Goal: Information Seeking & Learning: Learn about a topic

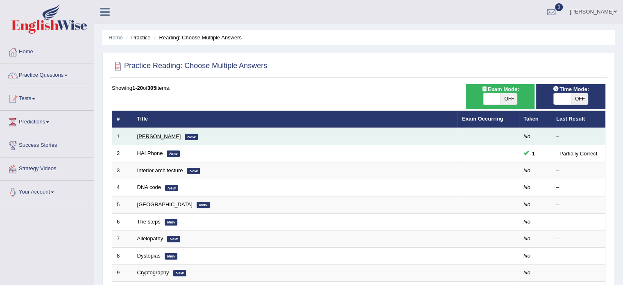
click at [148, 136] on link "Damian Scarf" at bounding box center [159, 136] width 44 height 6
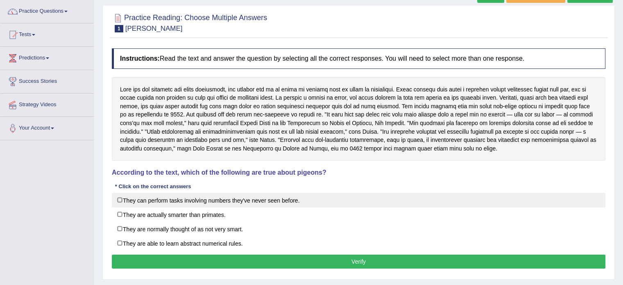
scroll to position [64, 0]
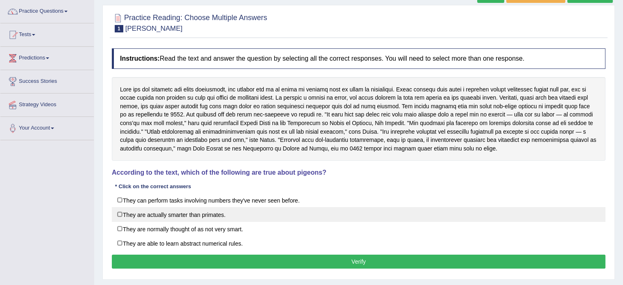
click at [180, 217] on label "They are actually smarter than primates." at bounding box center [359, 214] width 494 height 15
checkbox input "false"
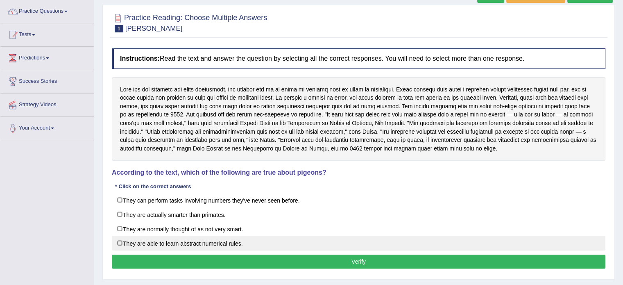
click at [170, 242] on label "They are able to learn abstract numerical rules." at bounding box center [359, 243] width 494 height 15
checkbox input "true"
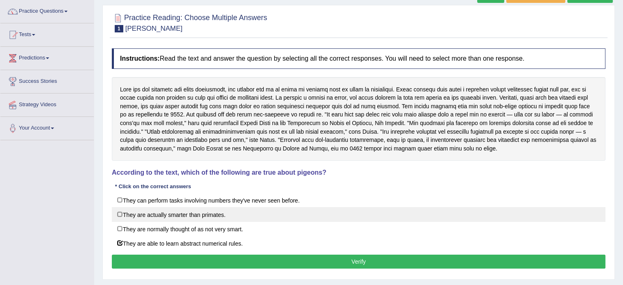
click at [158, 212] on label "They are actually smarter than primates." at bounding box center [359, 214] width 494 height 15
checkbox input "true"
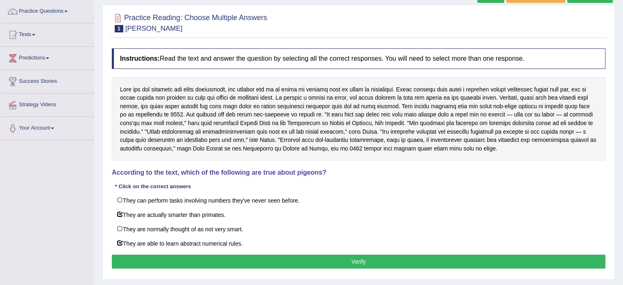
click at [160, 256] on button "Verify" at bounding box center [359, 262] width 494 height 14
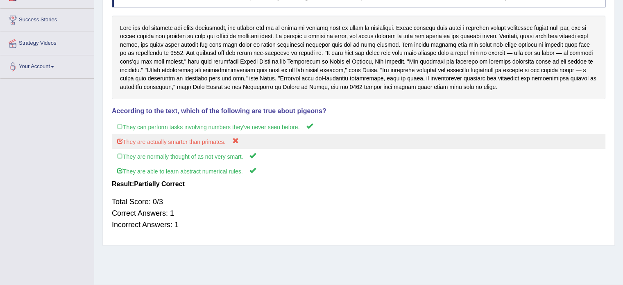
scroll to position [0, 0]
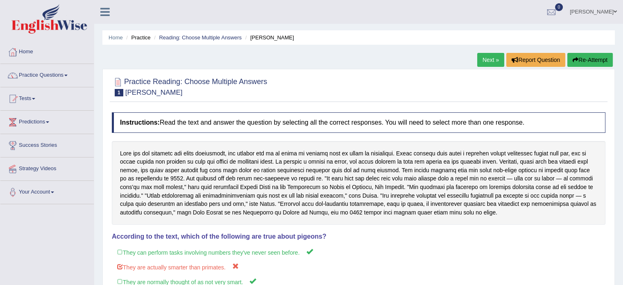
click at [587, 58] on button "Re-Attempt" at bounding box center [590, 60] width 45 height 14
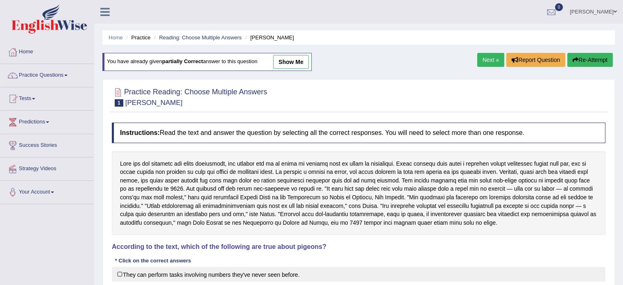
click at [155, 272] on label "They can perform tasks involving numbers they've never seen before." at bounding box center [359, 274] width 494 height 15
checkbox input "true"
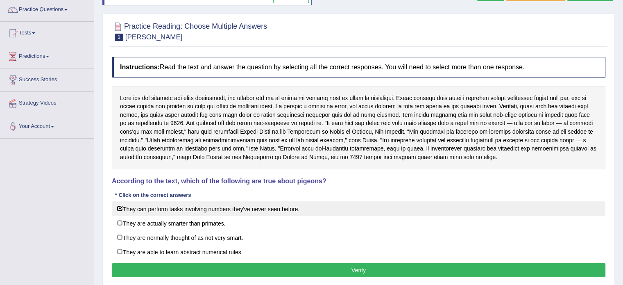
scroll to position [95, 0]
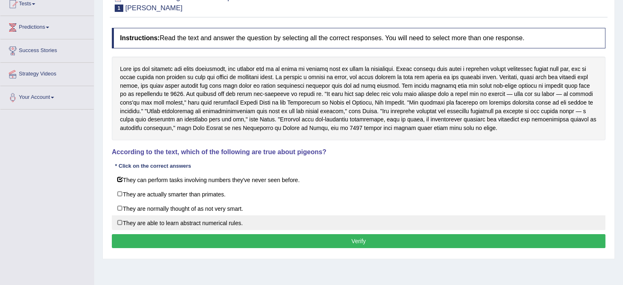
click at [130, 219] on label "They are able to learn abstract numerical rules." at bounding box center [359, 222] width 494 height 15
checkbox input "true"
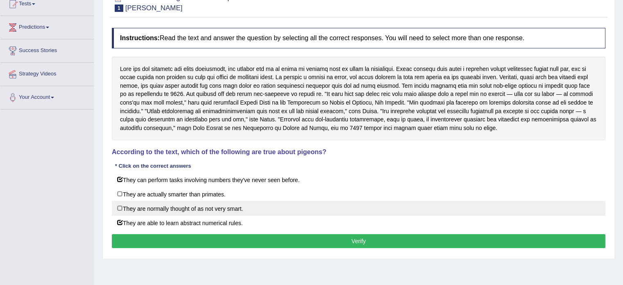
click at [124, 208] on label "They are normally thought of as not very smart." at bounding box center [359, 208] width 494 height 15
checkbox input "true"
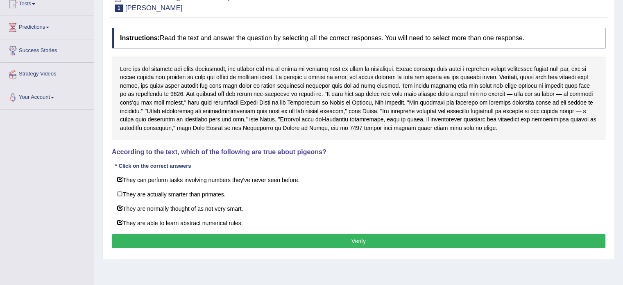
click at [127, 242] on button "Verify" at bounding box center [359, 241] width 494 height 14
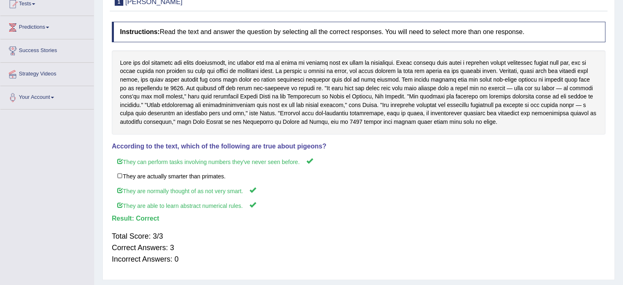
click at [127, 242] on div "Total Score: 3/3 Correct Answers: 3 Incorrect Answers: 0" at bounding box center [359, 247] width 494 height 43
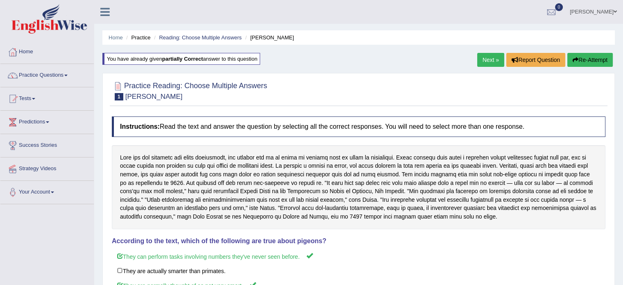
click at [495, 55] on link "Next »" at bounding box center [490, 60] width 27 height 14
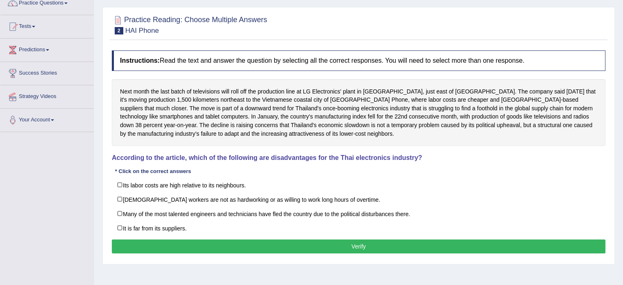
scroll to position [72, 0]
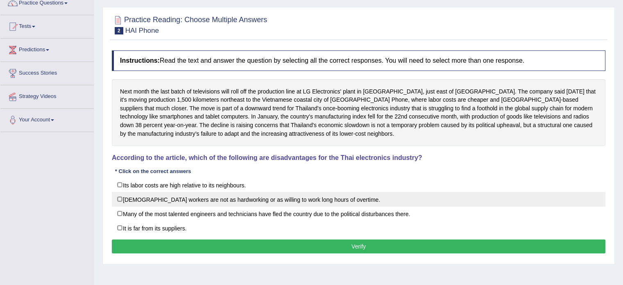
click at [218, 197] on label "Thai workers are not as hardworking or as willing to work long hours of overtim…" at bounding box center [359, 199] width 494 height 15
checkbox input "true"
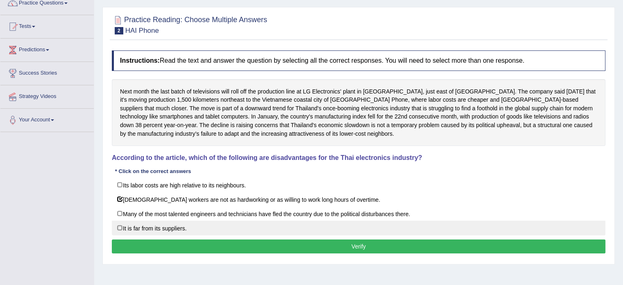
click at [166, 224] on label "It is far from its suppliers." at bounding box center [359, 227] width 494 height 15
checkbox input "true"
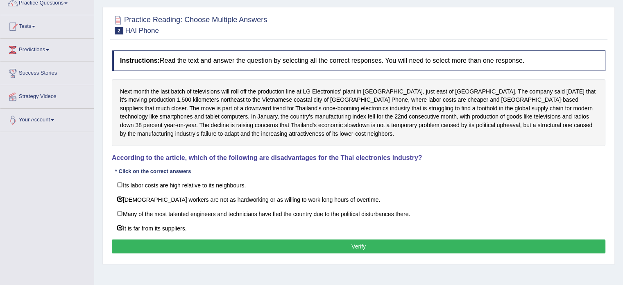
click at [160, 241] on button "Verify" at bounding box center [359, 246] width 494 height 14
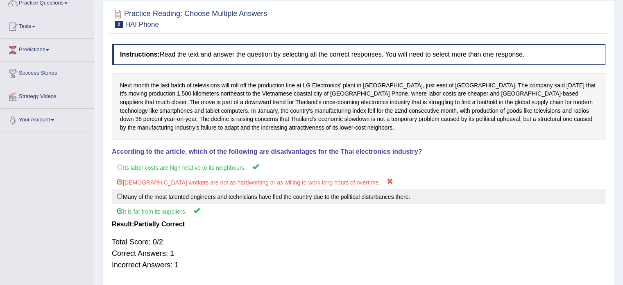
scroll to position [0, 0]
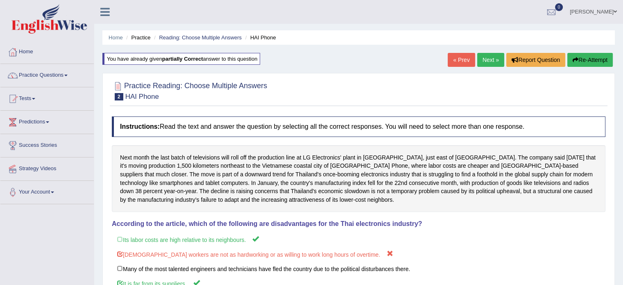
click at [502, 57] on link "Next »" at bounding box center [490, 60] width 27 height 14
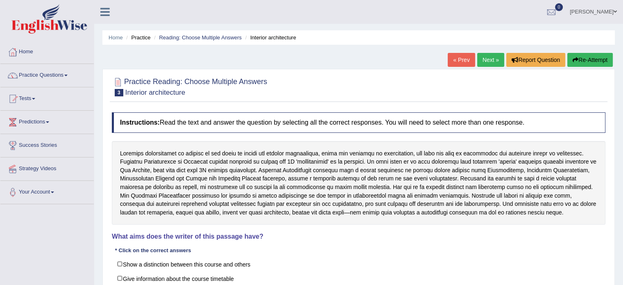
click at [480, 62] on link "Next »" at bounding box center [490, 60] width 27 height 14
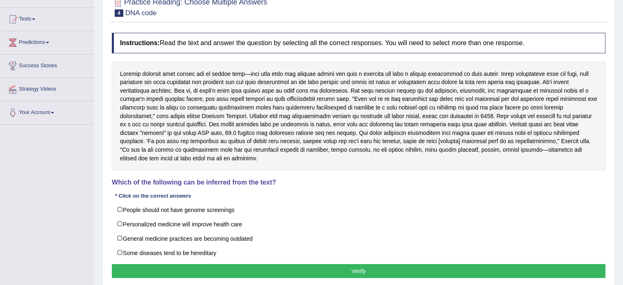
scroll to position [82, 0]
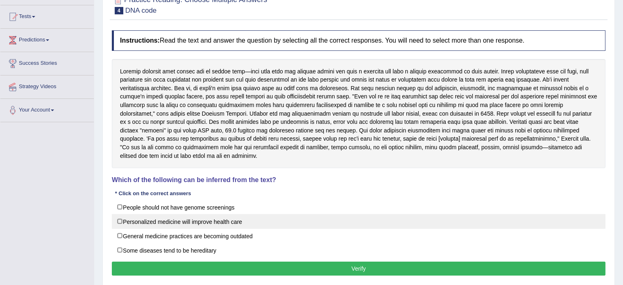
click at [253, 218] on label "Personalized medicine will improve health care" at bounding box center [359, 221] width 494 height 15
checkbox input "true"
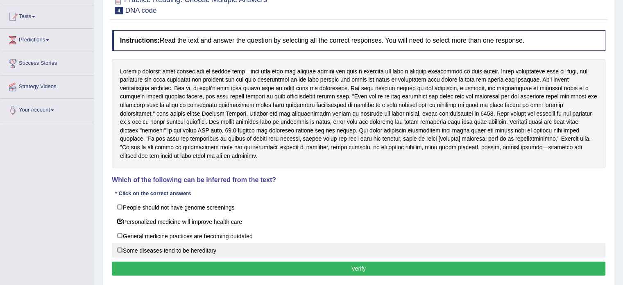
click at [175, 252] on label "Some diseases tend to be hereditary" at bounding box center [359, 250] width 494 height 15
checkbox input "true"
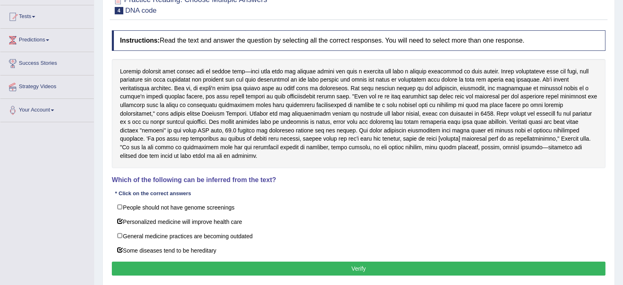
click at [169, 264] on button "Verify" at bounding box center [359, 268] width 494 height 14
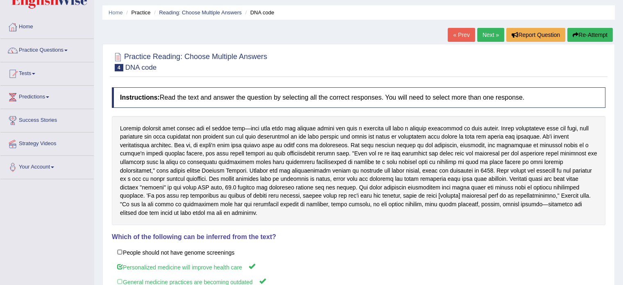
scroll to position [0, 0]
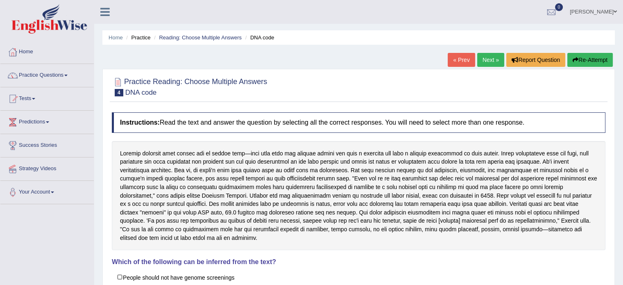
click at [487, 62] on link "Next »" at bounding box center [490, 60] width 27 height 14
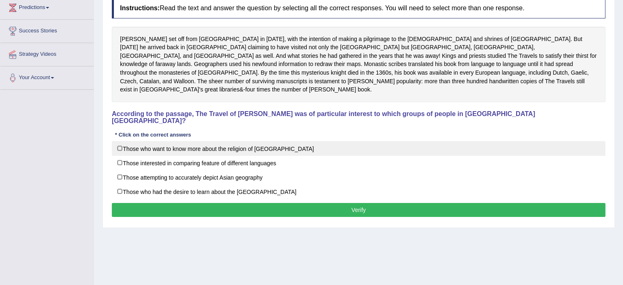
scroll to position [115, 0]
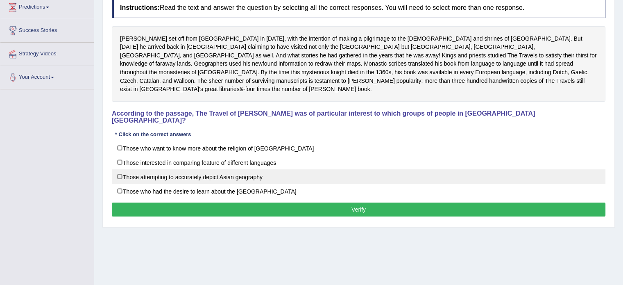
click at [157, 169] on label "Those attempting to accurately depict Asian geography" at bounding box center [359, 176] width 494 height 15
checkbox input "true"
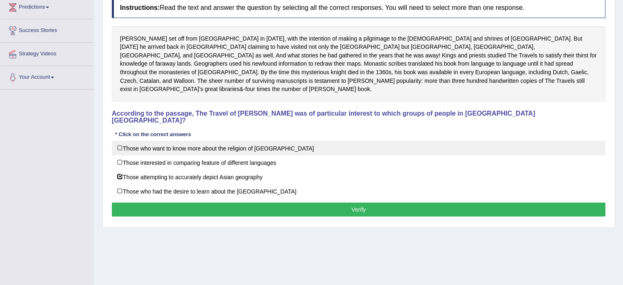
click at [154, 141] on label "Those who want to know more about the religion of [GEOGRAPHIC_DATA]" at bounding box center [359, 148] width 494 height 15
checkbox input "true"
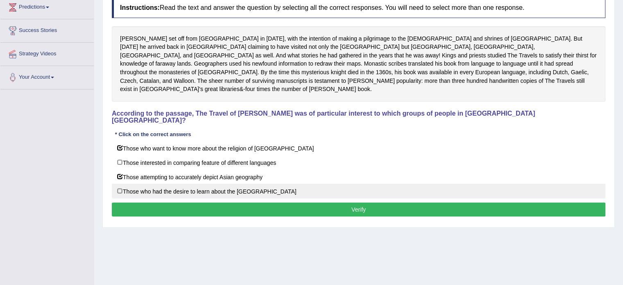
click at [157, 184] on label "Those who had the desire to learn about the [GEOGRAPHIC_DATA]" at bounding box center [359, 191] width 494 height 15
checkbox input "true"
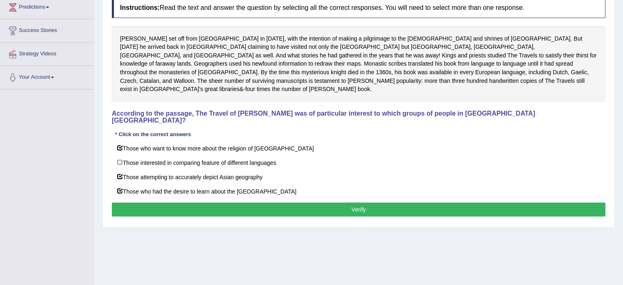
click at [149, 202] on button "Verify" at bounding box center [359, 209] width 494 height 14
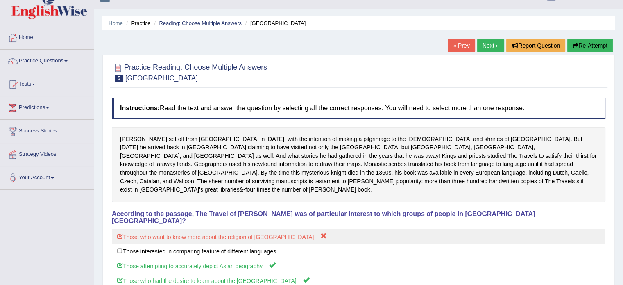
scroll to position [0, 0]
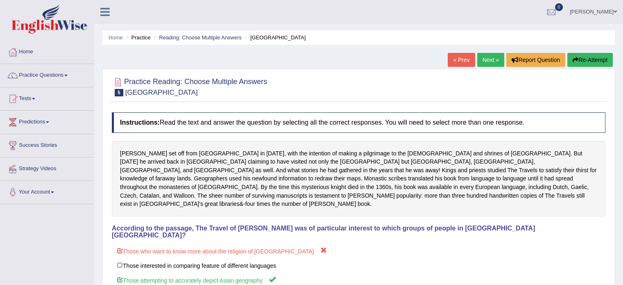
click at [493, 58] on link "Next »" at bounding box center [490, 60] width 27 height 14
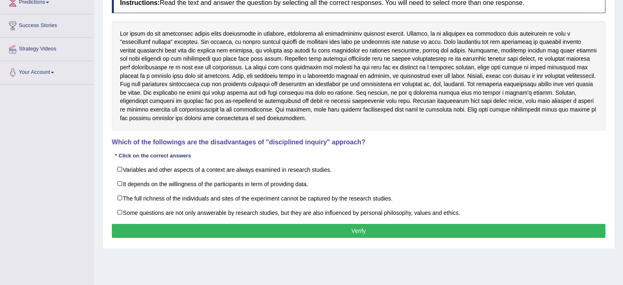
scroll to position [121, 0]
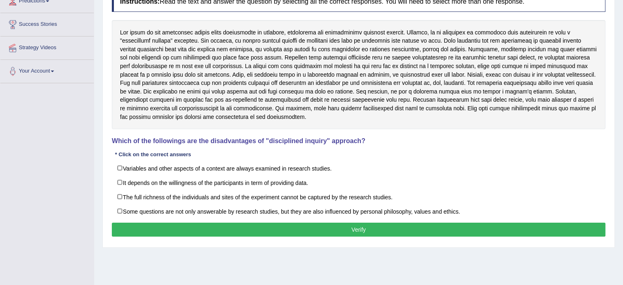
click at [238, 196] on label "The full richness of the individuals and sites of the experiment cannot be capt…" at bounding box center [359, 196] width 494 height 15
checkbox input "true"
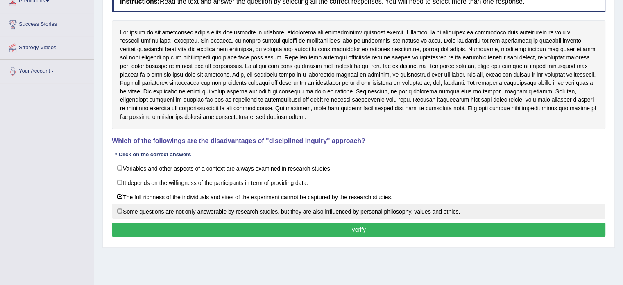
click at [187, 209] on label "Some questions are not only answerable by research studies, but they are also i…" at bounding box center [359, 211] width 494 height 15
checkbox input "true"
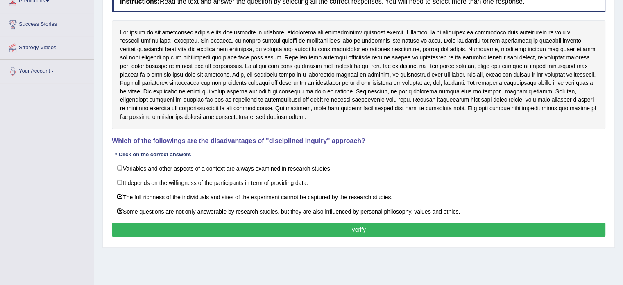
click at [177, 228] on button "Verify" at bounding box center [359, 230] width 494 height 14
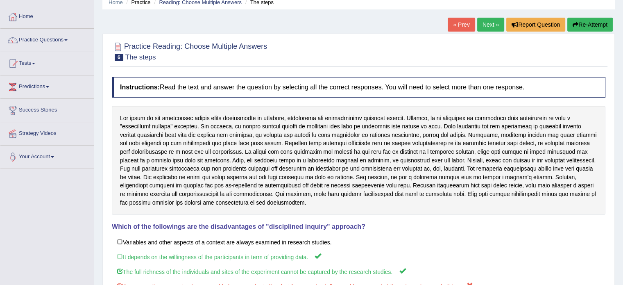
scroll to position [0, 0]
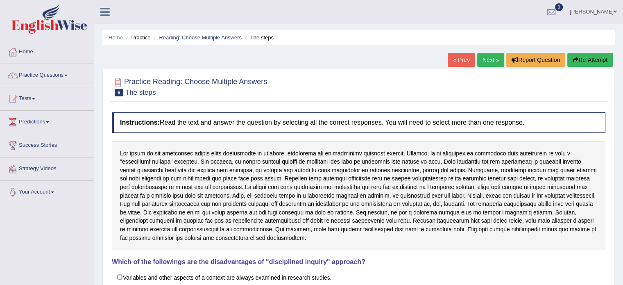
click at [489, 63] on link "Next »" at bounding box center [490, 60] width 27 height 14
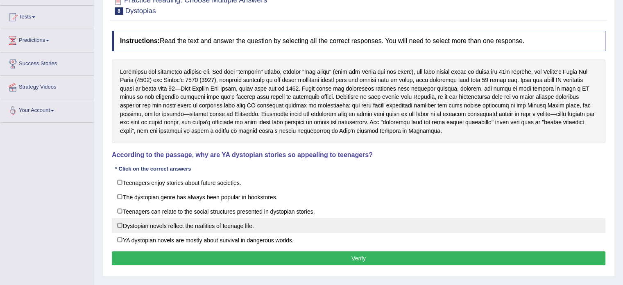
click at [174, 220] on label "Dystopian novels reflect the realities of teenage life." at bounding box center [359, 225] width 494 height 15
checkbox input "true"
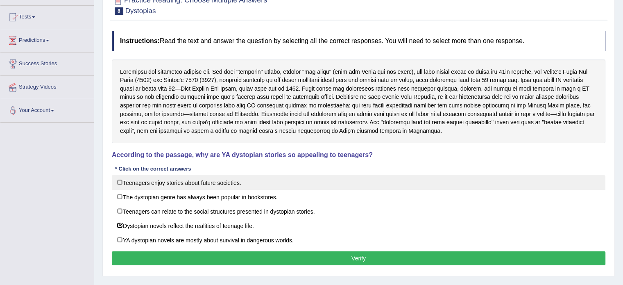
click at [157, 184] on label "Teenagers enjoy stories about future societies." at bounding box center [359, 182] width 494 height 15
checkbox input "true"
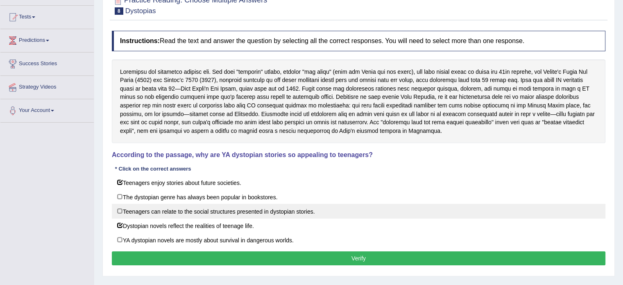
click at [184, 212] on label "Teenagers can relate to the social structures presented in dystopian stories." at bounding box center [359, 211] width 494 height 15
checkbox input "true"
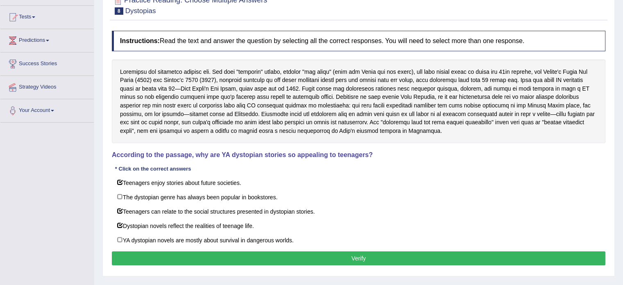
click at [161, 253] on button "Verify" at bounding box center [359, 258] width 494 height 14
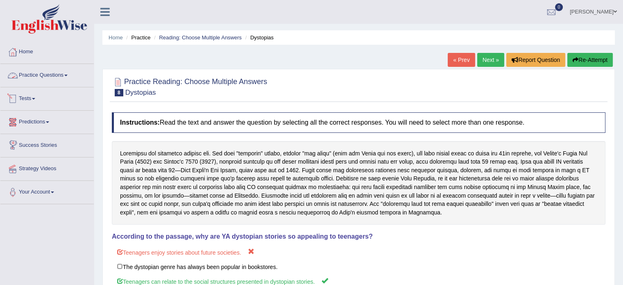
click at [46, 69] on link "Practice Questions" at bounding box center [46, 74] width 93 height 20
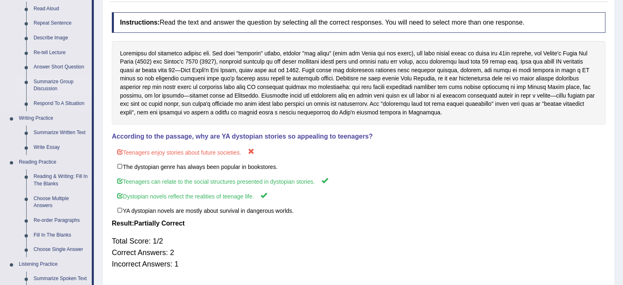
scroll to position [110, 0]
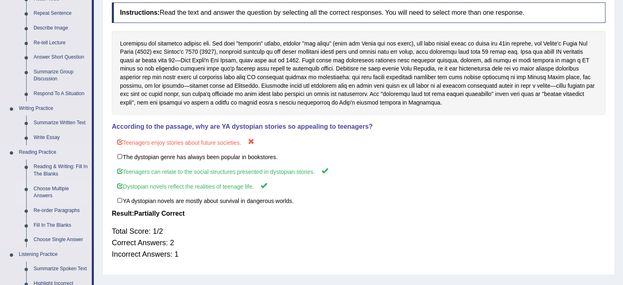
click at [73, 182] on link "Choose Multiple Answers" at bounding box center [61, 193] width 62 height 22
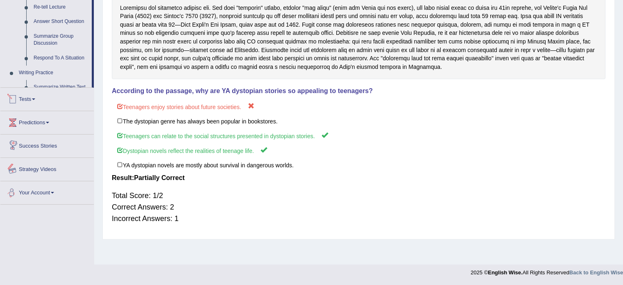
scroll to position [339, 0]
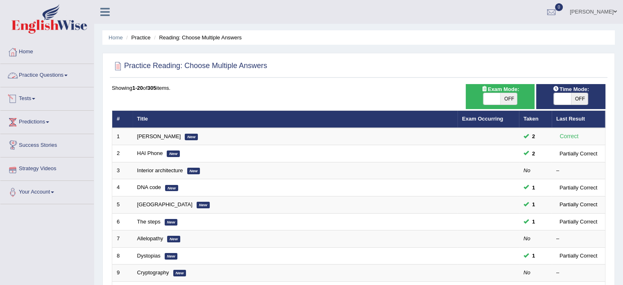
click at [41, 72] on link "Practice Questions" at bounding box center [46, 74] width 93 height 20
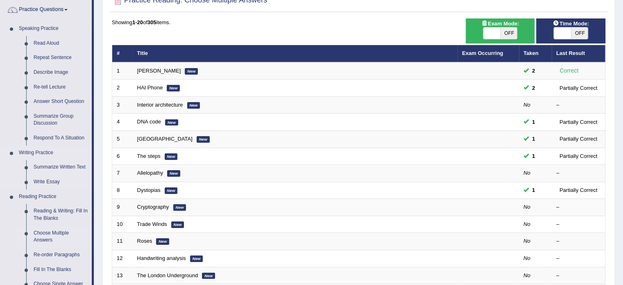
scroll to position [67, 0]
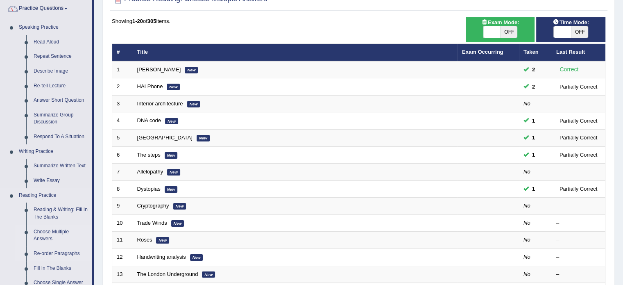
click at [52, 252] on link "Re-order Paragraphs" at bounding box center [61, 253] width 62 height 15
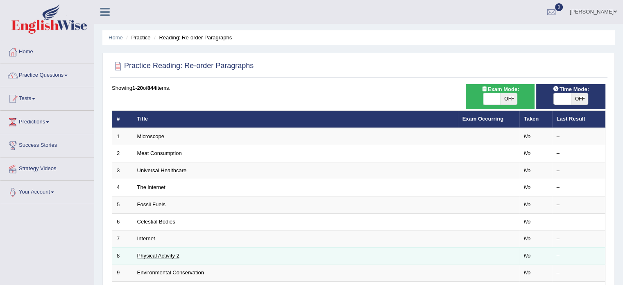
click at [169, 254] on link "Physical Activity 2" at bounding box center [158, 255] width 42 height 6
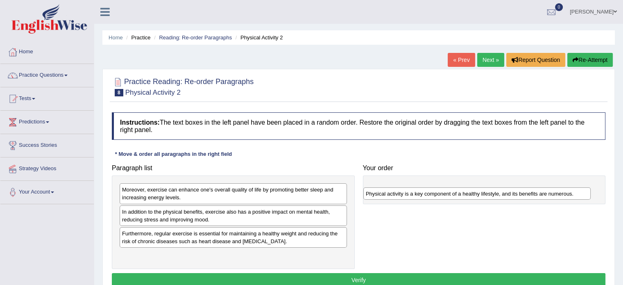
drag, startPoint x: 175, startPoint y: 257, endPoint x: 423, endPoint y: 195, distance: 256.1
click at [423, 195] on div "Physical activity is a key component of a healthy lifestyle, and its benefits a…" at bounding box center [477, 193] width 227 height 13
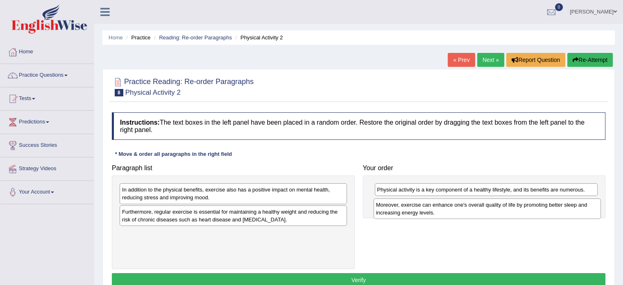
drag, startPoint x: 165, startPoint y: 192, endPoint x: 421, endPoint y: 207, distance: 256.2
click at [421, 207] on div "Moreover, exercise can enhance one's overall quality of life by promoting bette…" at bounding box center [487, 208] width 227 height 20
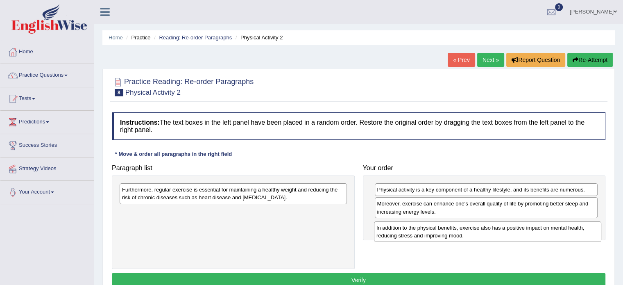
drag, startPoint x: 219, startPoint y: 197, endPoint x: 472, endPoint y: 233, distance: 255.4
click at [472, 233] on div "In addition to the physical benefits, exercise also has a positive impact on me…" at bounding box center [487, 231] width 227 height 20
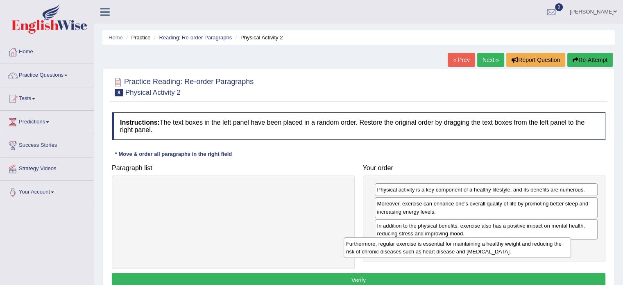
drag, startPoint x: 220, startPoint y: 193, endPoint x: 444, endPoint y: 247, distance: 230.6
click at [444, 247] on div "Furthermore, regular exercise is essential for maintaining a healthy weight and…" at bounding box center [457, 247] width 227 height 20
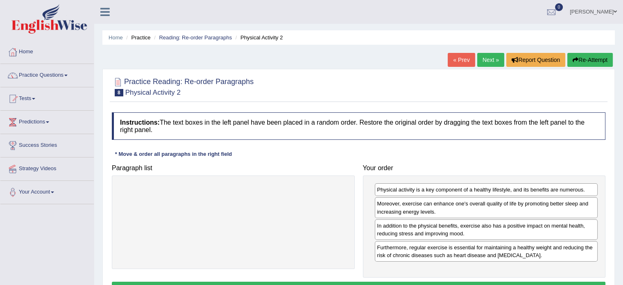
click at [395, 282] on button "Verify" at bounding box center [359, 289] width 494 height 14
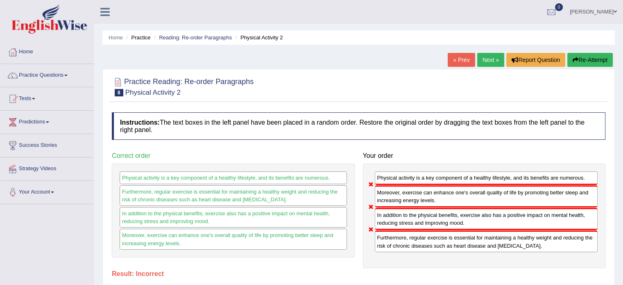
click at [591, 56] on button "Re-Attempt" at bounding box center [590, 60] width 45 height 14
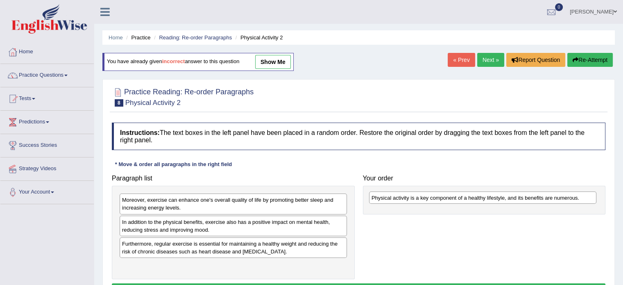
drag, startPoint x: 154, startPoint y: 262, endPoint x: 404, endPoint y: 195, distance: 258.5
click at [404, 195] on div "Physical activity is a key component of a healthy lifestyle, and its benefits a…" at bounding box center [482, 197] width 227 height 13
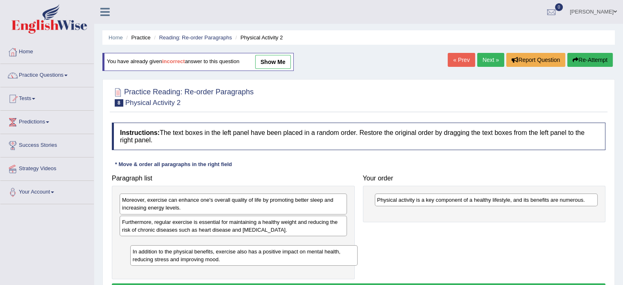
drag, startPoint x: 209, startPoint y: 228, endPoint x: 218, endPoint y: 258, distance: 31.5
click at [218, 258] on div "In addition to the physical benefits, exercise also has a positive impact on me…" at bounding box center [243, 255] width 227 height 20
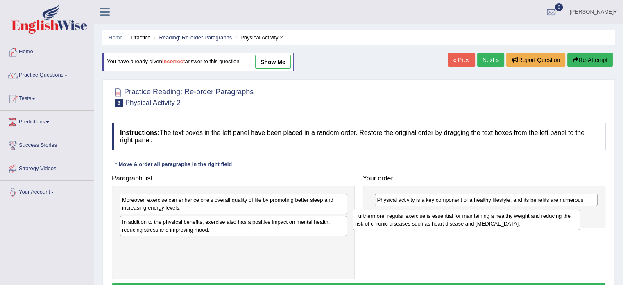
drag, startPoint x: 164, startPoint y: 230, endPoint x: 397, endPoint y: 224, distance: 233.3
click at [397, 224] on div "Furthermore, regular exercise is essential for maintaining a healthy weight and…" at bounding box center [466, 219] width 227 height 20
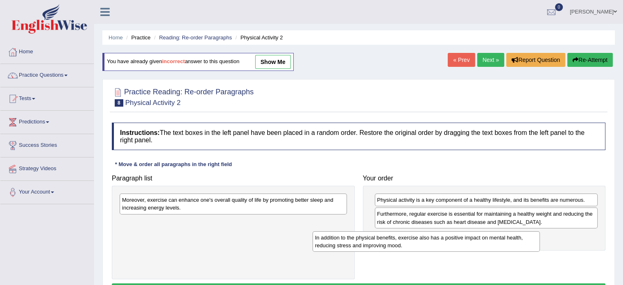
drag, startPoint x: 210, startPoint y: 229, endPoint x: 418, endPoint y: 237, distance: 208.4
click at [418, 237] on div "In addition to the physical benefits, exercise also has a positive impact on me…" at bounding box center [426, 241] width 227 height 20
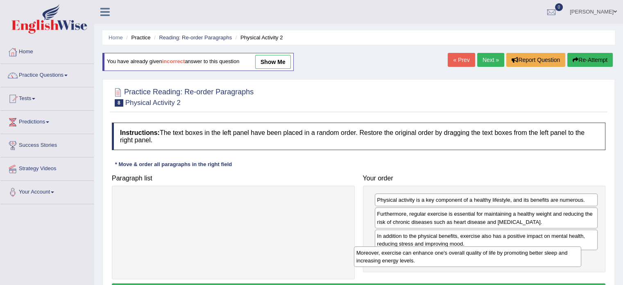
drag, startPoint x: 228, startPoint y: 201, endPoint x: 486, endPoint y: 259, distance: 264.2
click at [486, 259] on div "Moreover, exercise can enhance one's overall quality of life by promoting bette…" at bounding box center [467, 256] width 227 height 20
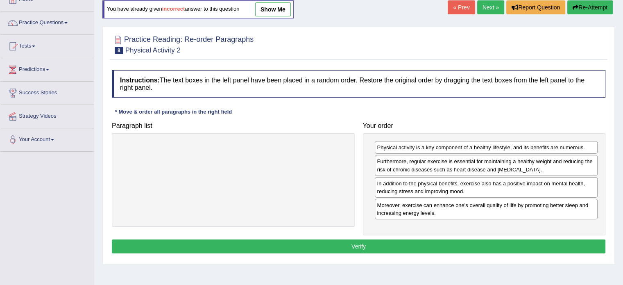
scroll to position [52, 0]
click at [338, 242] on button "Verify" at bounding box center [359, 246] width 494 height 14
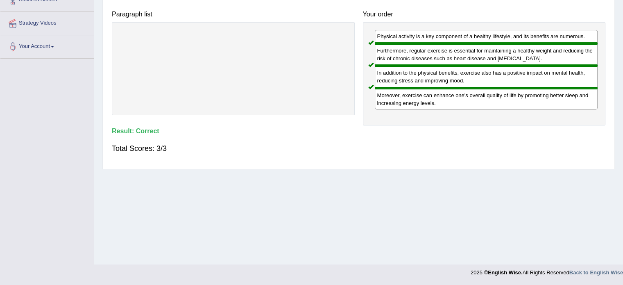
scroll to position [0, 0]
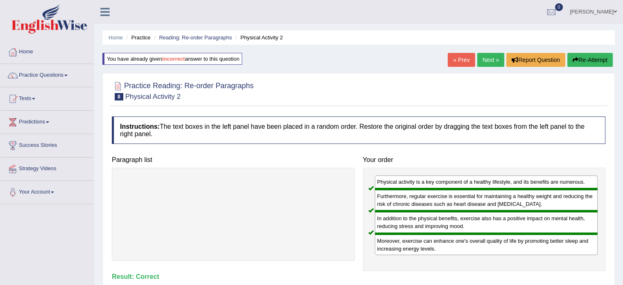
click at [490, 64] on link "Next »" at bounding box center [490, 60] width 27 height 14
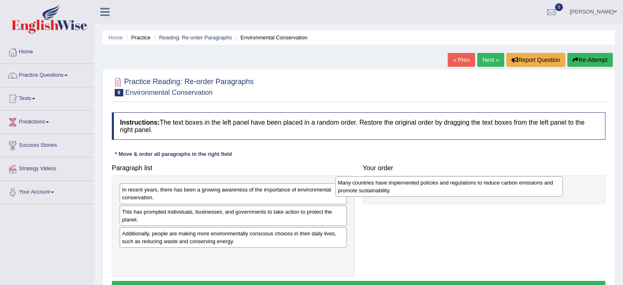
drag, startPoint x: 188, startPoint y: 218, endPoint x: 432, endPoint y: 194, distance: 245.0
click at [432, 194] on div "Many countries have implemented policies and regulations to reduce carbon emiss…" at bounding box center [449, 186] width 227 height 20
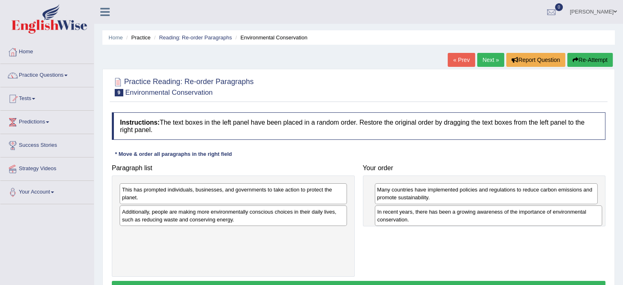
drag, startPoint x: 177, startPoint y: 191, endPoint x: 433, endPoint y: 214, distance: 256.4
click at [433, 214] on div "In recent years, there has been a growing awareness of the importance of enviro…" at bounding box center [488, 215] width 227 height 20
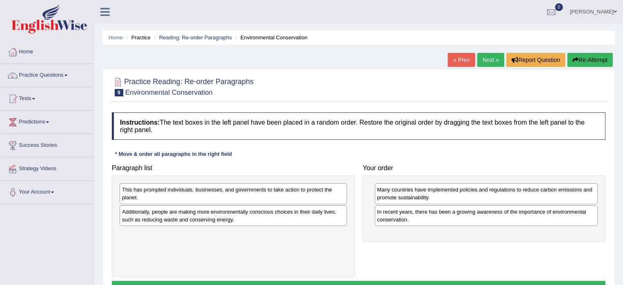
click at [189, 197] on div "This has prompted individuals, businesses, and governments to take action to pr…" at bounding box center [233, 193] width 227 height 20
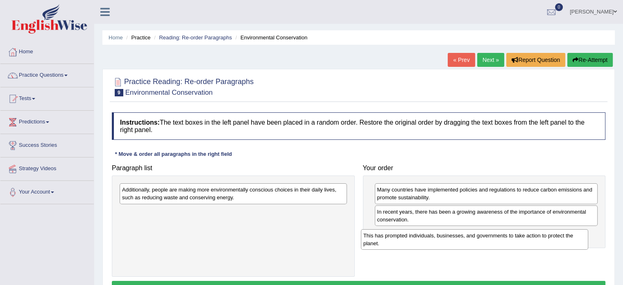
drag, startPoint x: 259, startPoint y: 195, endPoint x: 502, endPoint y: 238, distance: 246.5
click at [502, 238] on div "This has prompted individuals, businesses, and governments to take action to pr…" at bounding box center [474, 239] width 227 height 20
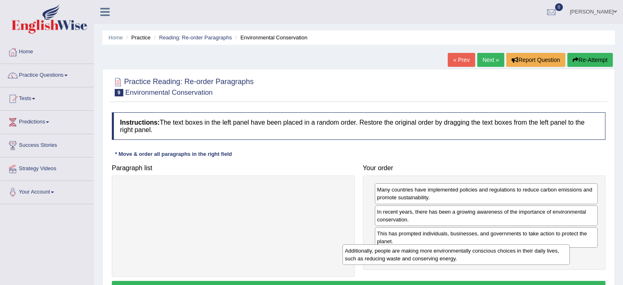
drag, startPoint x: 285, startPoint y: 199, endPoint x: 511, endPoint y: 262, distance: 234.9
click at [511, 262] on div "Additionally, people are making more environmentally conscious choices in their…" at bounding box center [456, 254] width 227 height 20
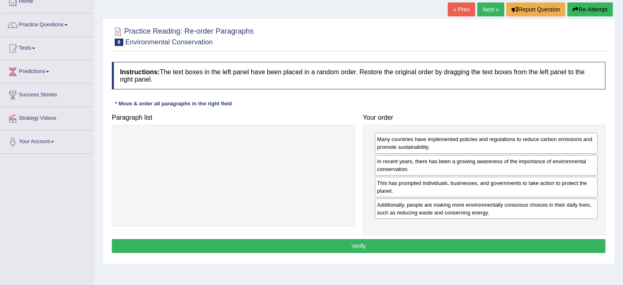
scroll to position [61, 0]
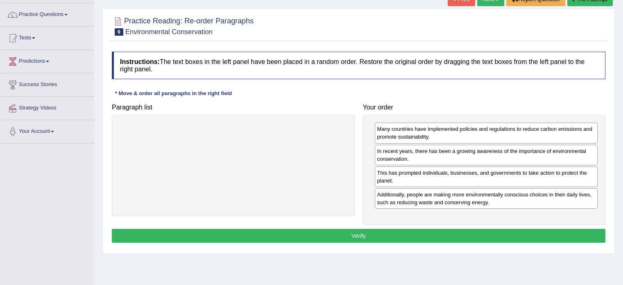
click at [376, 237] on button "Verify" at bounding box center [359, 236] width 494 height 14
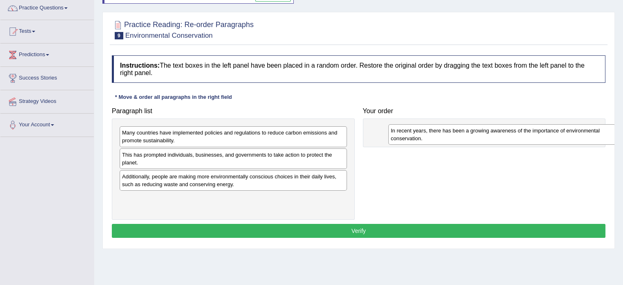
drag, startPoint x: 179, startPoint y: 135, endPoint x: 450, endPoint y: 131, distance: 271.3
click at [450, 131] on div "In recent years, there has been a growing awareness of the importance of enviro…" at bounding box center [502, 134] width 227 height 20
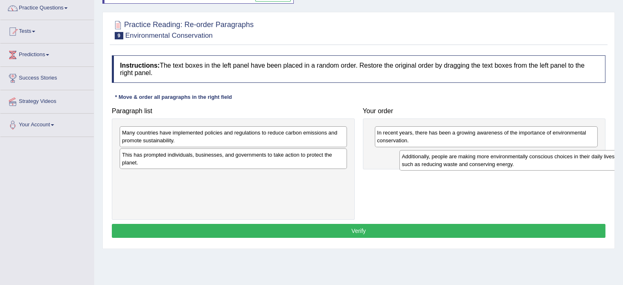
drag, startPoint x: 159, startPoint y: 183, endPoint x: 416, endPoint y: 158, distance: 259.0
click at [416, 158] on div "Additionally, people are making more environmentally conscious choices in their…" at bounding box center [513, 160] width 227 height 20
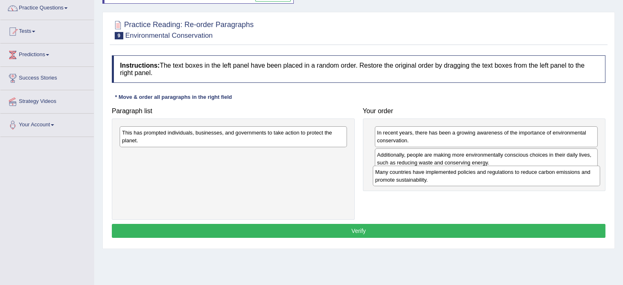
drag, startPoint x: 152, startPoint y: 131, endPoint x: 406, endPoint y: 170, distance: 256.3
click at [406, 170] on div "Many countries have implemented policies and regulations to reduce carbon emiss…" at bounding box center [486, 176] width 227 height 20
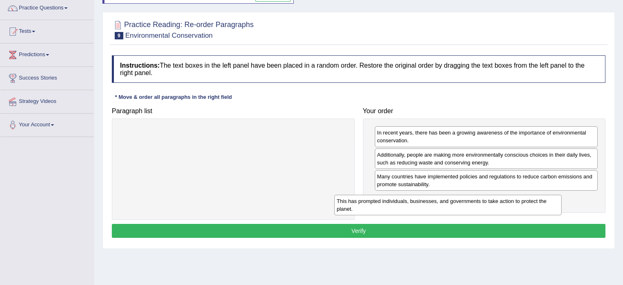
drag, startPoint x: 267, startPoint y: 141, endPoint x: 487, endPoint y: 207, distance: 230.0
click at [487, 207] on div "This has prompted individuals, businesses, and governments to take action to pr…" at bounding box center [447, 205] width 227 height 20
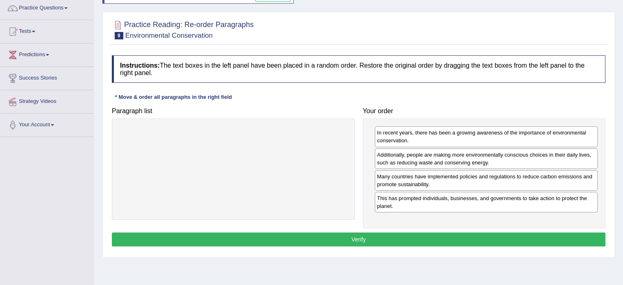
click at [455, 232] on button "Verify" at bounding box center [359, 239] width 494 height 14
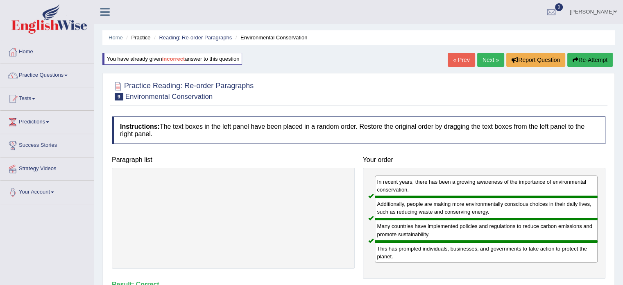
click at [486, 57] on link "Next »" at bounding box center [490, 60] width 27 height 14
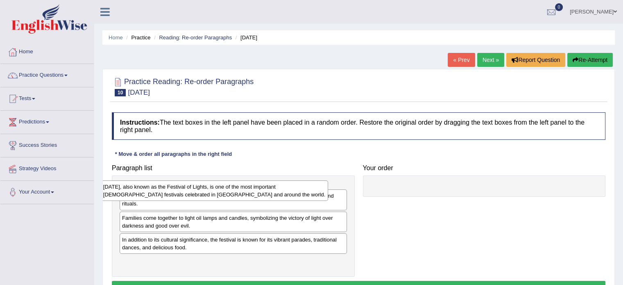
drag, startPoint x: 200, startPoint y: 195, endPoint x: 182, endPoint y: 194, distance: 18.5
click at [182, 194] on div "[DATE], also known as the Festival of Lights, is one of the most important [DEM…" at bounding box center [214, 190] width 227 height 20
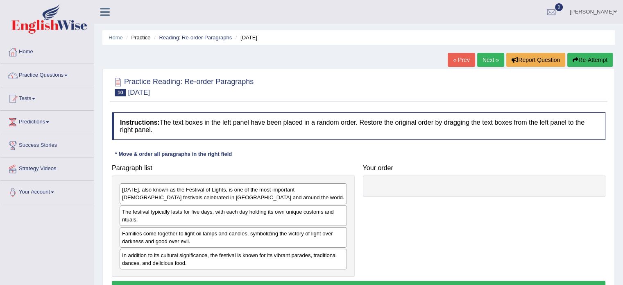
click at [200, 241] on div "Families come together to light oil lamps and candles, symbolizing the victory …" at bounding box center [233, 237] width 227 height 20
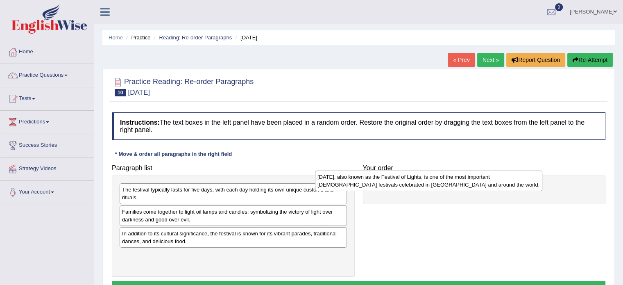
drag, startPoint x: 216, startPoint y: 189, endPoint x: 412, endPoint y: 176, distance: 195.9
click at [412, 176] on div "[DATE], also known as the Festival of Lights, is one of the most important [DEM…" at bounding box center [428, 180] width 227 height 20
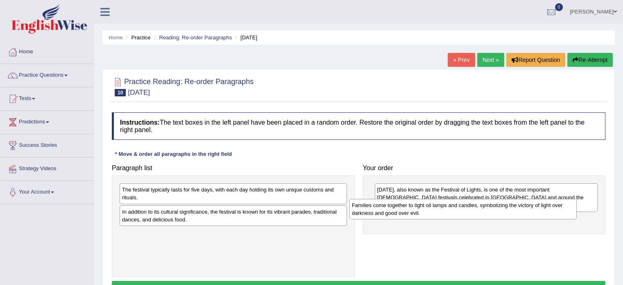
drag, startPoint x: 178, startPoint y: 220, endPoint x: 421, endPoint y: 213, distance: 243.1
click at [421, 213] on div "Families come together to light oil lamps and candles, symbolizing the victory …" at bounding box center [463, 209] width 227 height 20
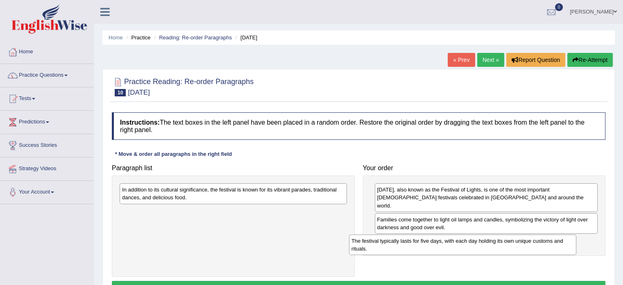
drag, startPoint x: 225, startPoint y: 194, endPoint x: 461, endPoint y: 238, distance: 240.8
click at [461, 238] on div "The festival typically lasts for five days, with each day holding its own uniqu…" at bounding box center [462, 244] width 227 height 20
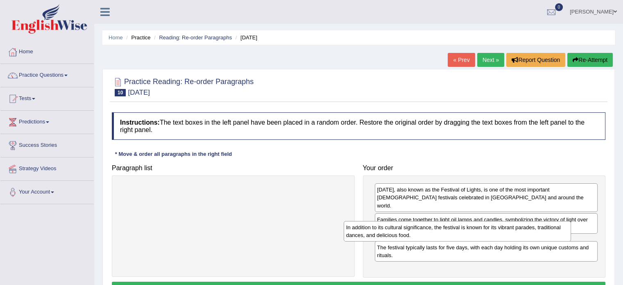
drag, startPoint x: 257, startPoint y: 195, endPoint x: 481, endPoint y: 232, distance: 227.3
click at [481, 232] on div "In addition to its cultural significance, the festival is known for its vibrant…" at bounding box center [457, 231] width 227 height 20
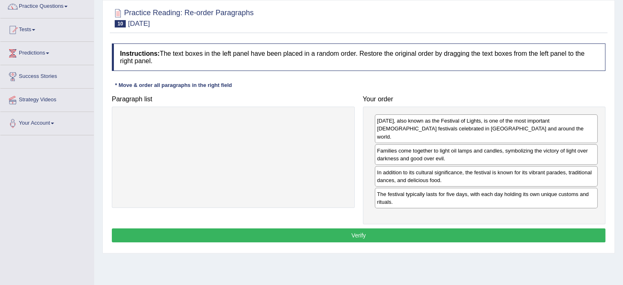
scroll to position [91, 0]
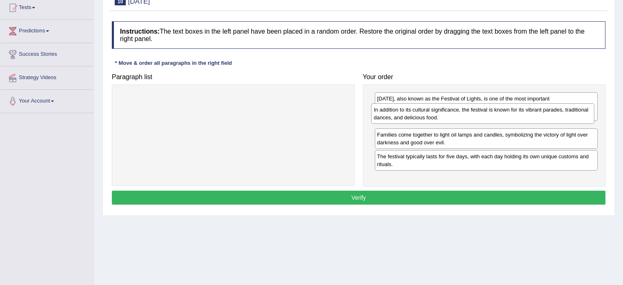
drag, startPoint x: 406, startPoint y: 147, endPoint x: 399, endPoint y: 115, distance: 32.8
click at [399, 115] on div "In addition to its cultural significance, the festival is known for its vibrant…" at bounding box center [482, 113] width 223 height 20
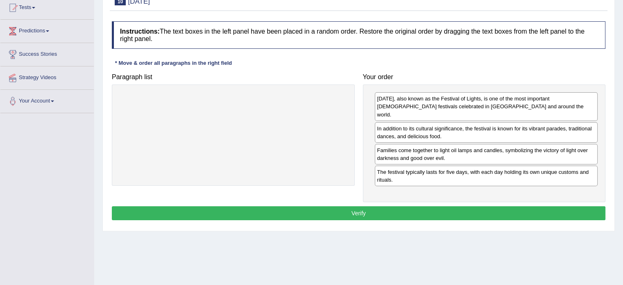
click at [348, 206] on button "Verify" at bounding box center [359, 213] width 494 height 14
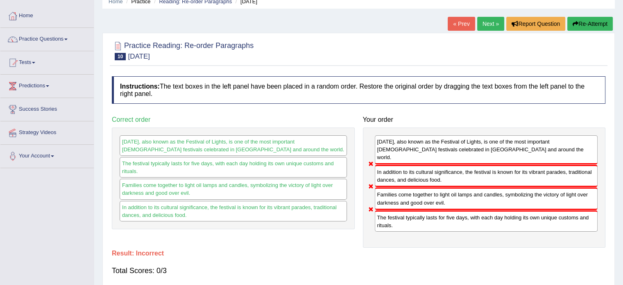
scroll to position [33, 0]
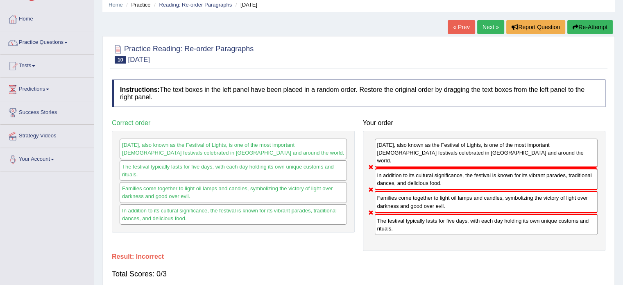
click at [584, 29] on button "Re-Attempt" at bounding box center [590, 27] width 45 height 14
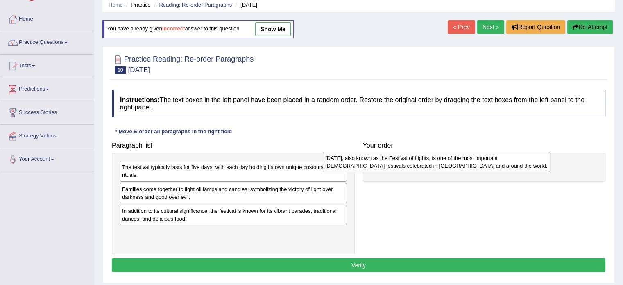
drag, startPoint x: 259, startPoint y: 169, endPoint x: 463, endPoint y: 160, distance: 204.3
click at [463, 160] on div "[DATE], also known as the Festival of Lights, is one of the most important [DEM…" at bounding box center [436, 162] width 227 height 20
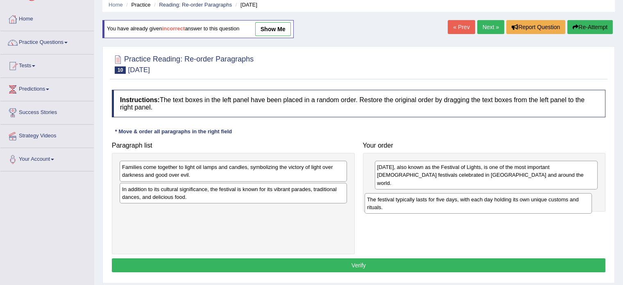
drag, startPoint x: 186, startPoint y: 177, endPoint x: 439, endPoint y: 206, distance: 254.2
click at [439, 206] on div "The festival typically lasts for five days, with each day holding its own uniqu…" at bounding box center [478, 203] width 227 height 20
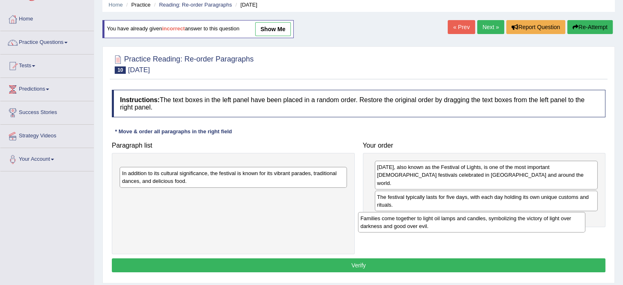
drag, startPoint x: 225, startPoint y: 175, endPoint x: 466, endPoint y: 216, distance: 243.6
click at [466, 216] on div "Families come together to light oil lamps and candles, symbolizing the victory …" at bounding box center [471, 222] width 227 height 20
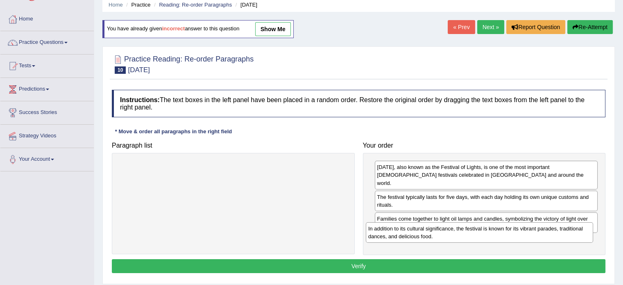
drag, startPoint x: 234, startPoint y: 170, endPoint x: 485, endPoint y: 231, distance: 258.0
click at [485, 231] on div "In addition to its cultural significance, the festival is known for its vibrant…" at bounding box center [479, 232] width 227 height 20
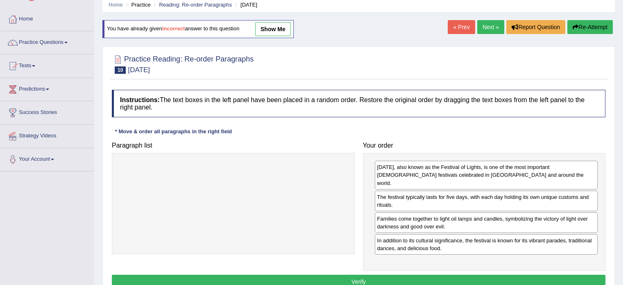
click at [411, 275] on button "Verify" at bounding box center [359, 282] width 494 height 14
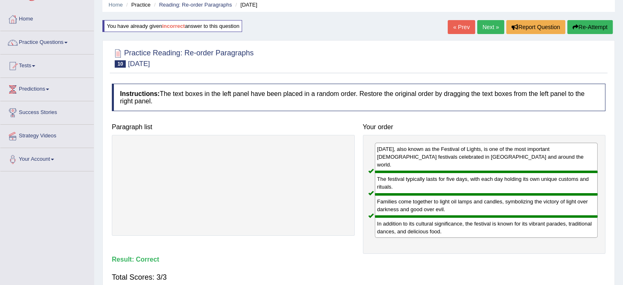
click at [494, 27] on link "Next »" at bounding box center [490, 27] width 27 height 14
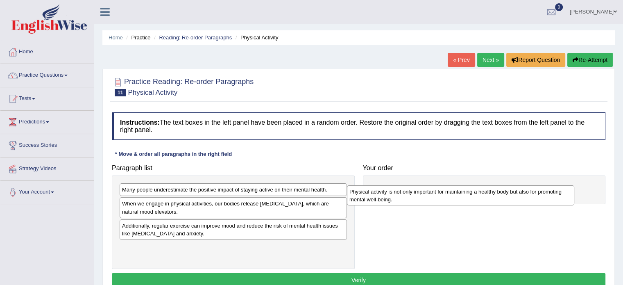
drag, startPoint x: 160, startPoint y: 255, endPoint x: 391, endPoint y: 192, distance: 239.0
click at [391, 192] on div "Physical activity is not only important for maintaining a healthy body but also…" at bounding box center [460, 195] width 227 height 20
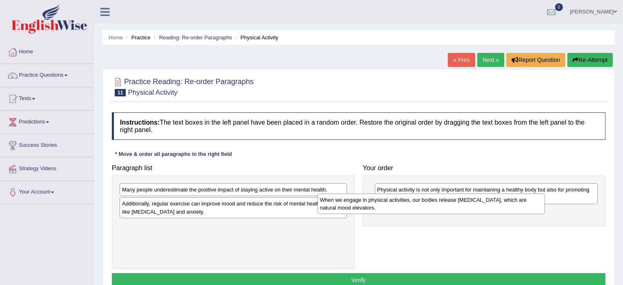
drag, startPoint x: 191, startPoint y: 209, endPoint x: 398, endPoint y: 206, distance: 207.8
click at [398, 206] on div "When we engage in physical activities, our bodies release endorphins, which are…" at bounding box center [431, 203] width 227 height 20
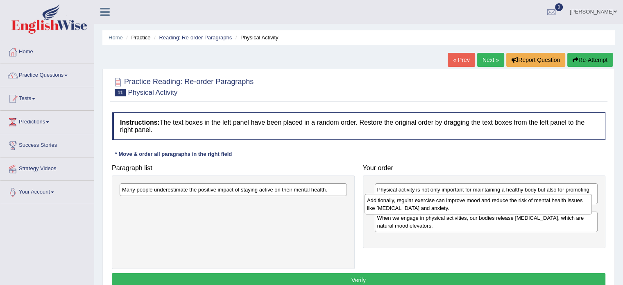
drag, startPoint x: 261, startPoint y: 207, endPoint x: 506, endPoint y: 204, distance: 245.5
click at [506, 204] on div "Additionally, regular exercise can improve mood and reduce the risk of mental h…" at bounding box center [478, 204] width 227 height 20
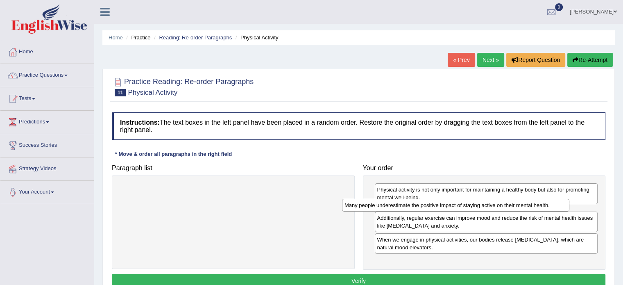
drag, startPoint x: 210, startPoint y: 194, endPoint x: 436, endPoint y: 209, distance: 226.8
click at [436, 209] on div "Many people underestimate the positive impact of staying active on their mental…" at bounding box center [455, 205] width 227 height 13
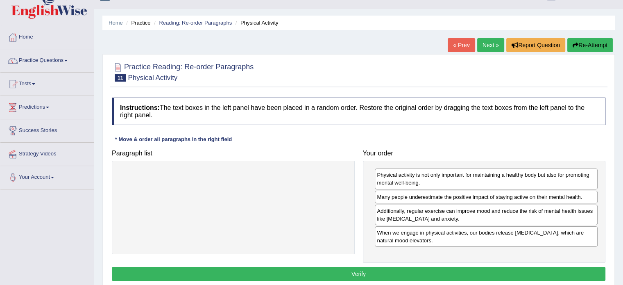
scroll to position [16, 0]
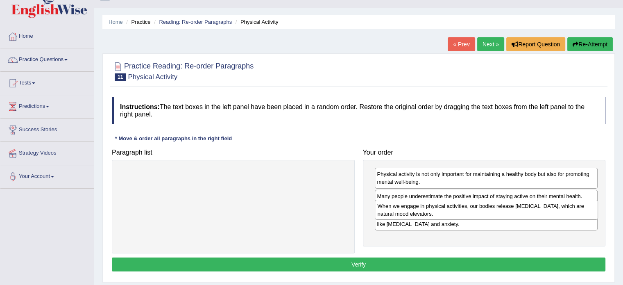
drag, startPoint x: 405, startPoint y: 237, endPoint x: 397, endPoint y: 208, distance: 30.6
click at [397, 208] on div "When we engage in physical activities, our bodies release endorphins, which are…" at bounding box center [486, 210] width 223 height 20
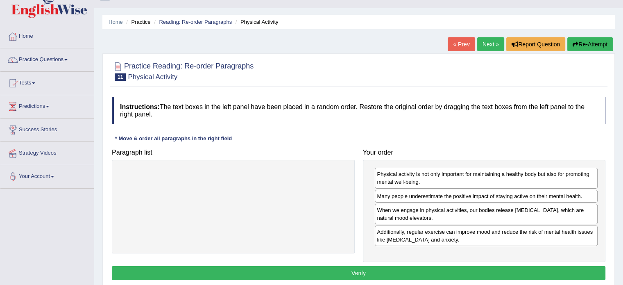
click at [348, 272] on button "Verify" at bounding box center [359, 273] width 494 height 14
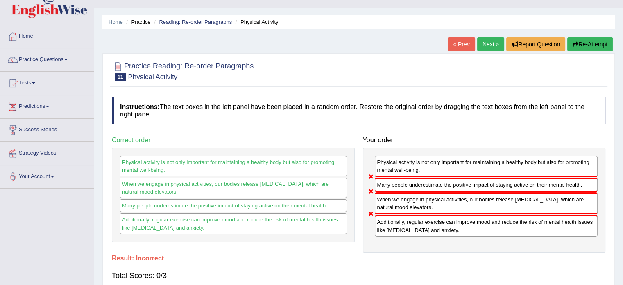
click at [596, 46] on button "Re-Attempt" at bounding box center [590, 44] width 45 height 14
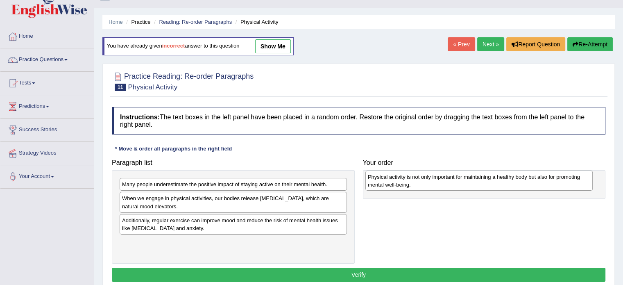
drag, startPoint x: 140, startPoint y: 249, endPoint x: 386, endPoint y: 184, distance: 254.7
click at [386, 184] on div "Physical activity is not only important for maintaining a healthy body but also…" at bounding box center [479, 180] width 227 height 20
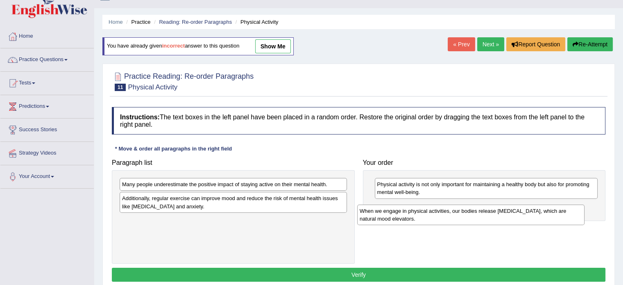
drag, startPoint x: 179, startPoint y: 204, endPoint x: 418, endPoint y: 218, distance: 239.4
click at [418, 218] on div "When we engage in physical activities, our bodies release endorphins, which are…" at bounding box center [470, 215] width 227 height 20
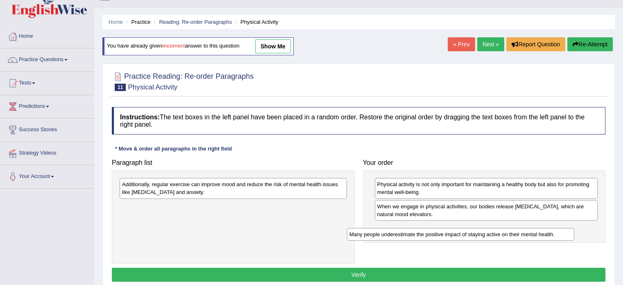
drag, startPoint x: 166, startPoint y: 183, endPoint x: 397, endPoint y: 231, distance: 236.1
click at [397, 231] on div "Many people underestimate the positive impact of staying active on their mental…" at bounding box center [460, 234] width 227 height 13
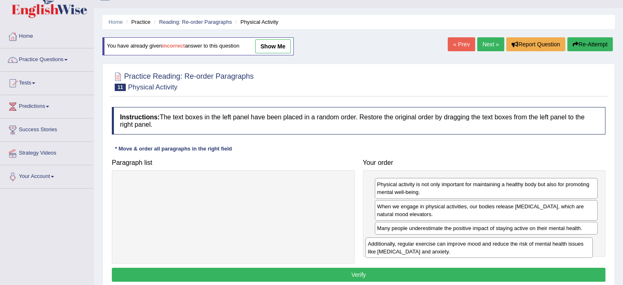
drag, startPoint x: 210, startPoint y: 195, endPoint x: 456, endPoint y: 255, distance: 253.5
click at [456, 255] on div "Additionally, regular exercise can improve mood and reduce the risk of mental h…" at bounding box center [479, 247] width 227 height 20
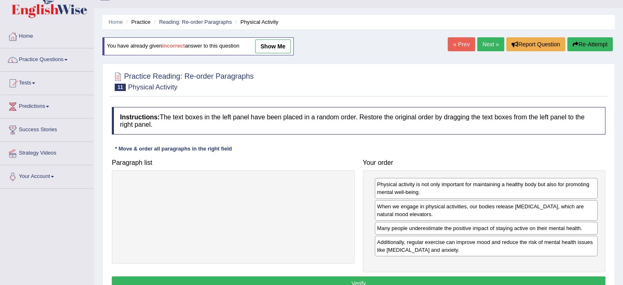
click at [425, 278] on button "Verify" at bounding box center [359, 283] width 494 height 14
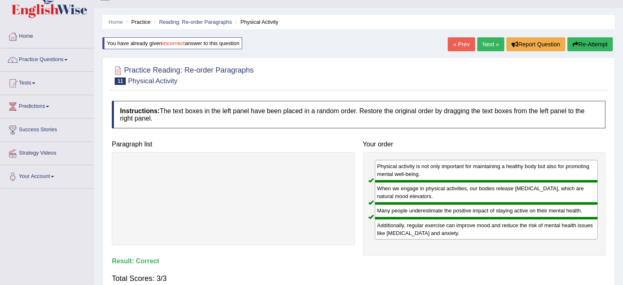
click at [483, 49] on link "Next »" at bounding box center [490, 44] width 27 height 14
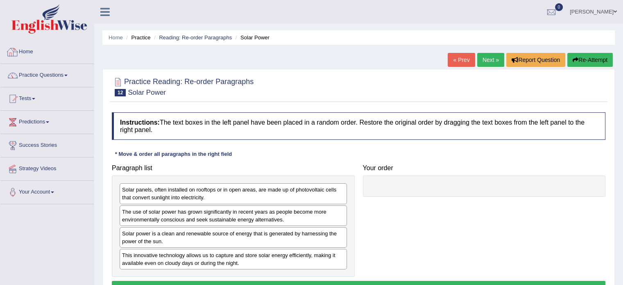
click at [15, 58] on div at bounding box center [13, 52] width 12 height 12
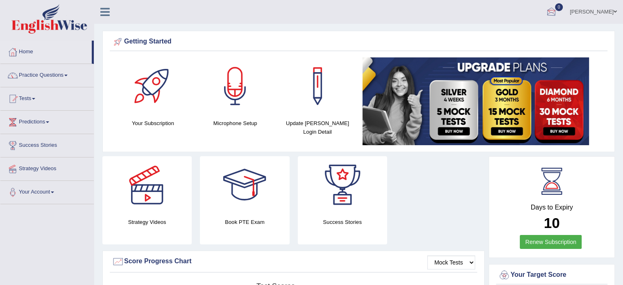
click at [49, 74] on link "Practice Questions" at bounding box center [46, 74] width 93 height 20
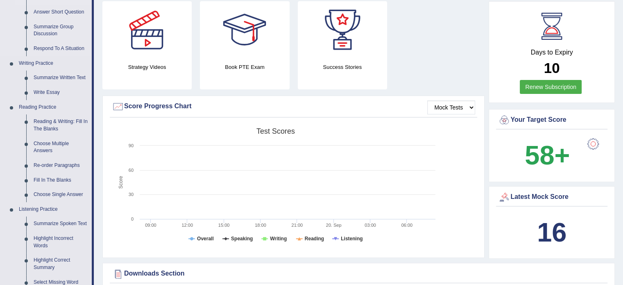
scroll to position [159, 0]
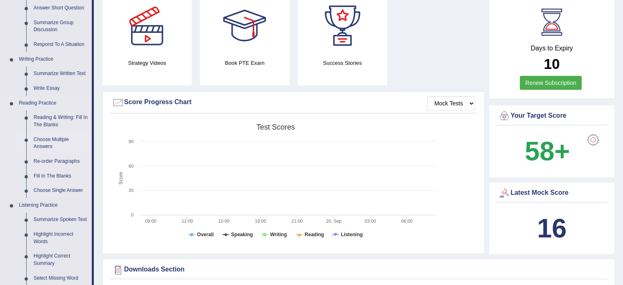
click at [48, 143] on link "Choose Multiple Answers" at bounding box center [61, 143] width 62 height 22
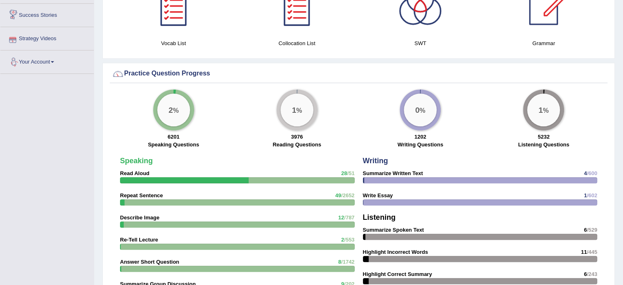
scroll to position [579, 0]
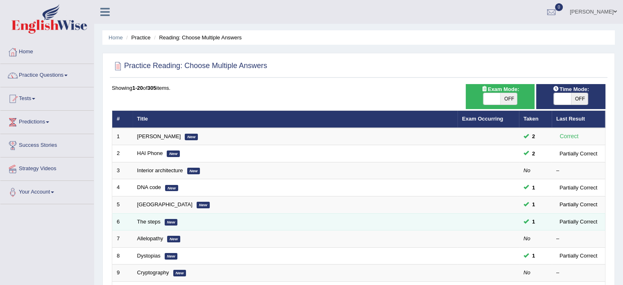
click at [308, 222] on td "The steps New" at bounding box center [295, 221] width 325 height 17
click at [146, 218] on link "The steps" at bounding box center [148, 221] width 23 height 6
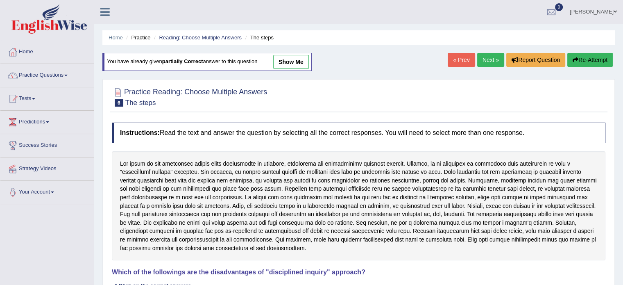
click at [293, 58] on link "show me" at bounding box center [291, 62] width 36 height 14
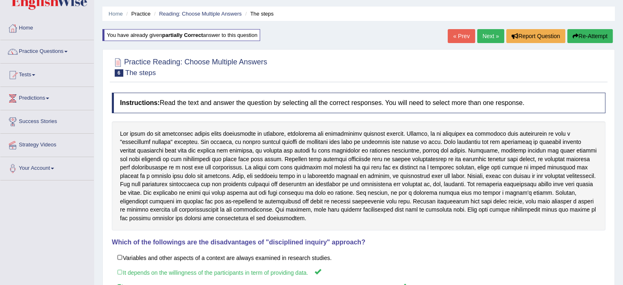
scroll to position [20, 0]
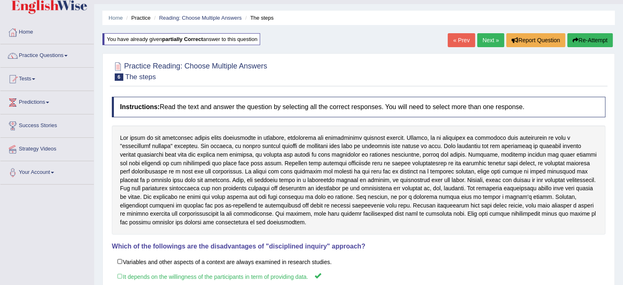
click at [487, 39] on link "Next »" at bounding box center [490, 40] width 27 height 14
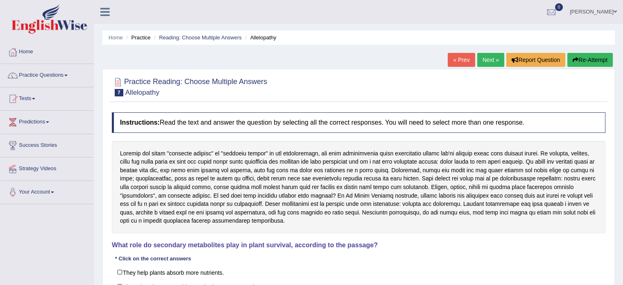
drag, startPoint x: 0, startPoint y: 0, endPoint x: 237, endPoint y: 45, distance: 241.1
click at [237, 45] on div "Home Practice Reading: Choose Multiple Answers Allelopathy « Prev Next » Report…" at bounding box center [358, 205] width 529 height 410
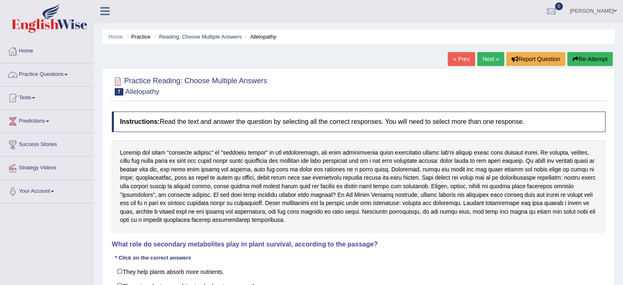
click at [458, 57] on link "« Prev" at bounding box center [461, 59] width 27 height 14
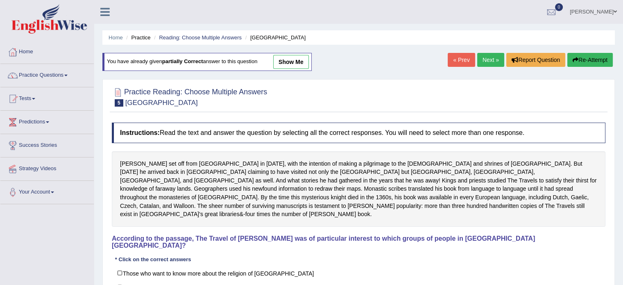
click at [287, 58] on link "show me" at bounding box center [291, 62] width 36 height 14
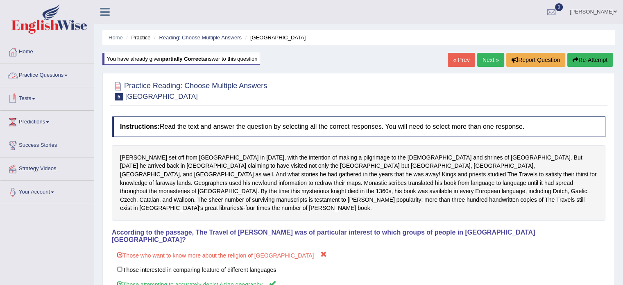
click at [38, 71] on link "Practice Questions" at bounding box center [46, 74] width 93 height 20
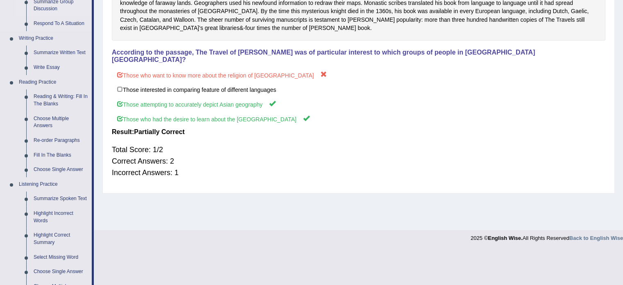
scroll to position [180, 0]
click at [51, 153] on link "Fill In The Blanks" at bounding box center [61, 155] width 62 height 15
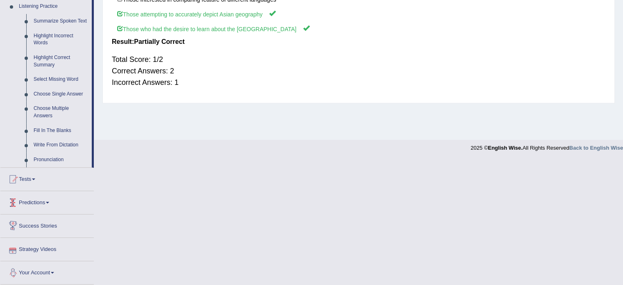
scroll to position [269, 0]
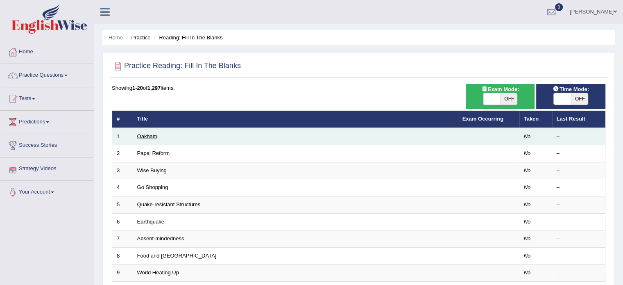
click at [144, 133] on link "Oakham" at bounding box center [147, 136] width 20 height 6
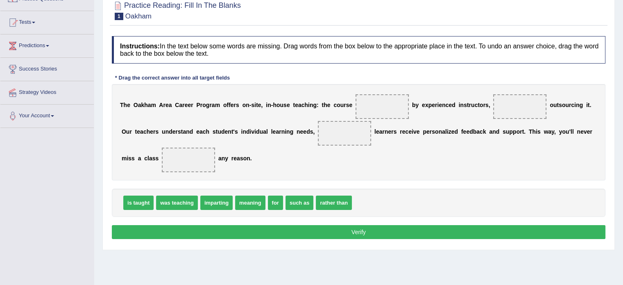
scroll to position [77, 0]
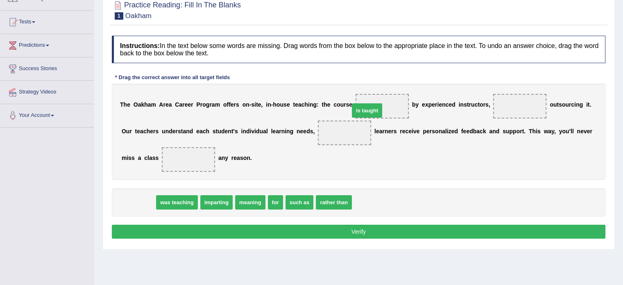
drag, startPoint x: 133, startPoint y: 200, endPoint x: 364, endPoint y: 106, distance: 249.2
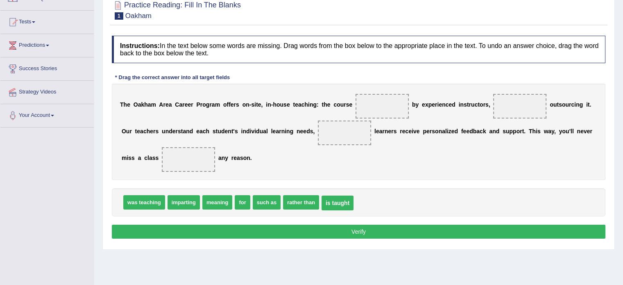
drag, startPoint x: 373, startPoint y: 106, endPoint x: 326, endPoint y: 214, distance: 117.7
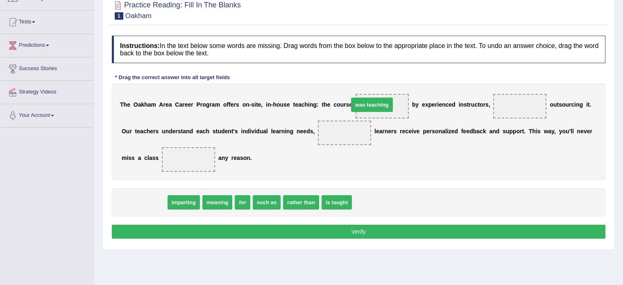
drag, startPoint x: 143, startPoint y: 202, endPoint x: 370, endPoint y: 105, distance: 247.5
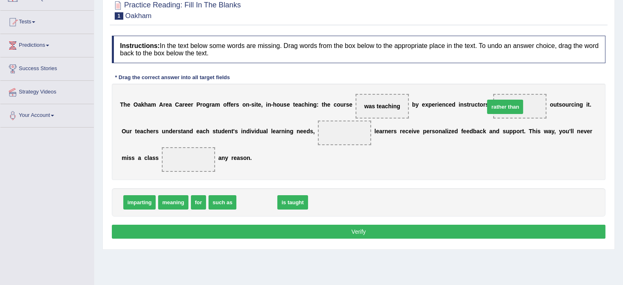
drag, startPoint x: 242, startPoint y: 201, endPoint x: 492, endPoint y: 100, distance: 269.9
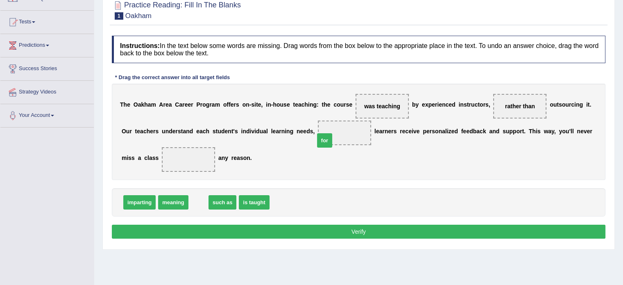
drag, startPoint x: 193, startPoint y: 201, endPoint x: 323, endPoint y: 135, distance: 145.0
drag, startPoint x: 325, startPoint y: 130, endPoint x: 159, endPoint y: 157, distance: 168.2
click at [159, 157] on div "T h e O [PERSON_NAME] C a r e e r P r o g r a m o f f e r s o n - s i t e , i n…" at bounding box center [359, 132] width 494 height 96
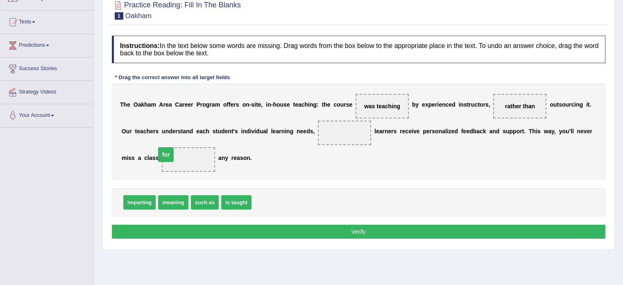
drag, startPoint x: 318, startPoint y: 132, endPoint x: 136, endPoint y: 154, distance: 183.2
drag, startPoint x: 371, startPoint y: 104, endPoint x: 248, endPoint y: 207, distance: 160.9
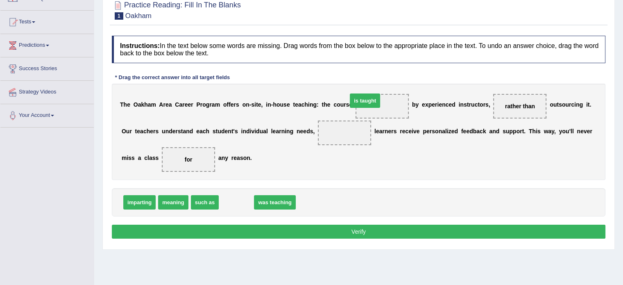
drag, startPoint x: 234, startPoint y: 205, endPoint x: 364, endPoint y: 103, distance: 164.6
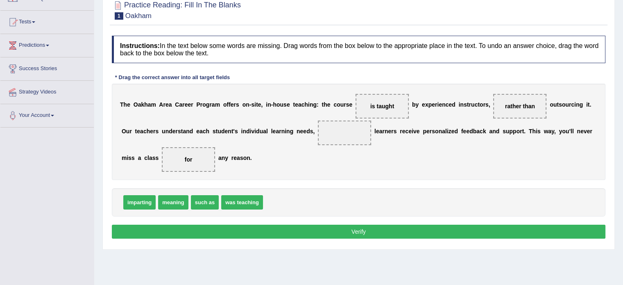
click at [168, 200] on span "meaning" at bounding box center [173, 202] width 30 height 14
drag, startPoint x: 170, startPoint y: 204, endPoint x: 332, endPoint y: 135, distance: 175.9
click at [266, 227] on button "Verify" at bounding box center [359, 232] width 494 height 14
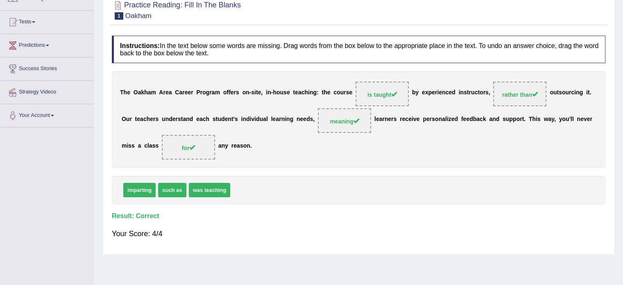
scroll to position [145, 0]
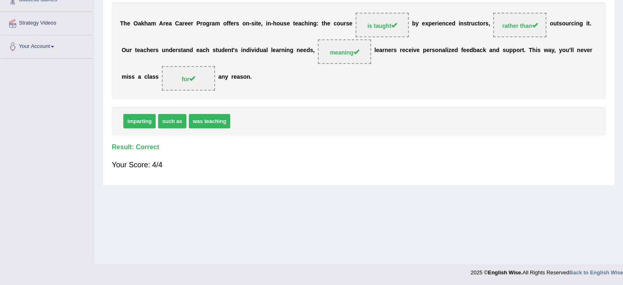
click at [266, 227] on div "Home Practice Reading: Fill In The Blanks Oakham Next » Report Question Re-Atte…" at bounding box center [358, 60] width 529 height 410
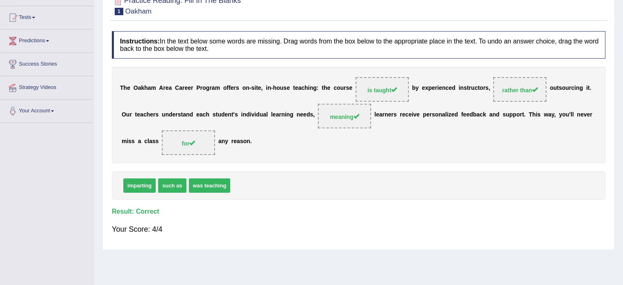
scroll to position [75, 0]
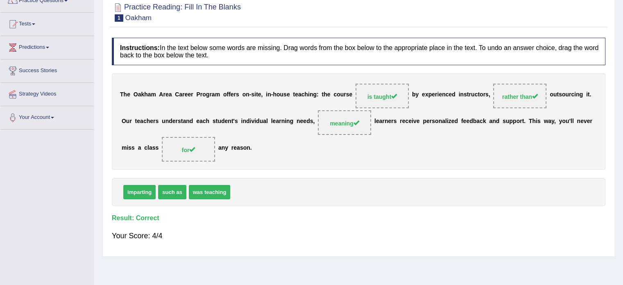
click at [266, 227] on div "Your Score: 4/4" at bounding box center [359, 236] width 494 height 20
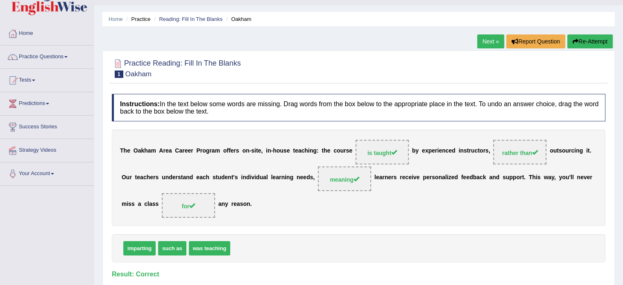
scroll to position [0, 0]
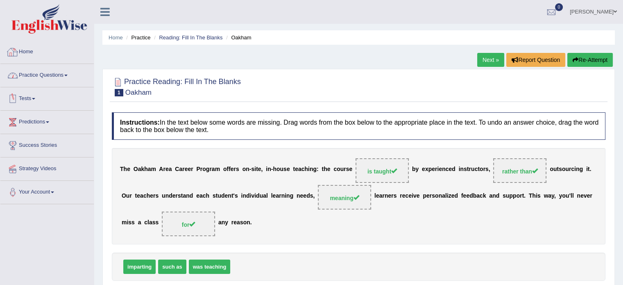
click at [24, 52] on link "Home" at bounding box center [46, 51] width 93 height 20
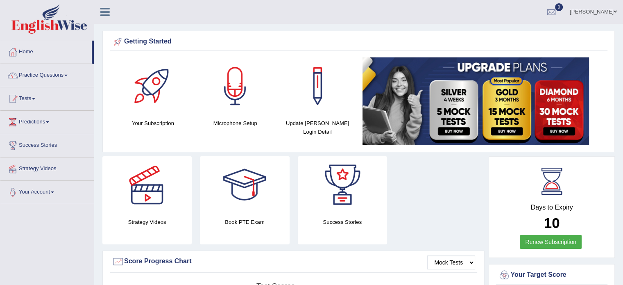
click at [52, 80] on link "Practice Questions" at bounding box center [46, 74] width 93 height 20
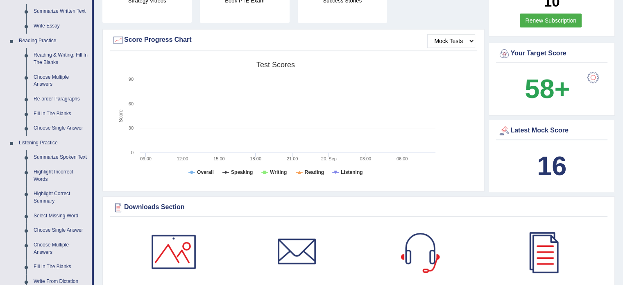
scroll to position [222, 0]
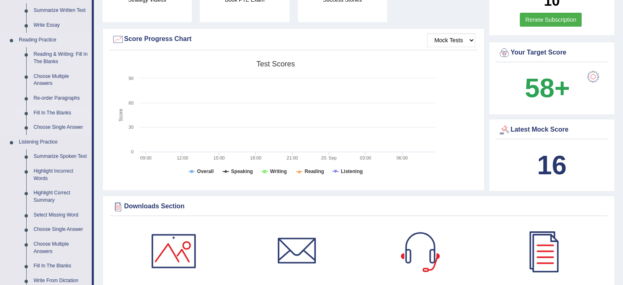
click at [43, 113] on link "Fill In The Blanks" at bounding box center [61, 113] width 62 height 15
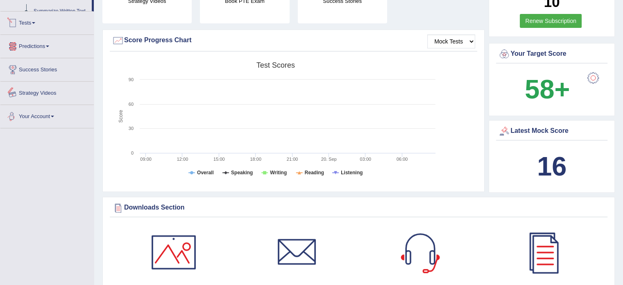
scroll to position [510, 0]
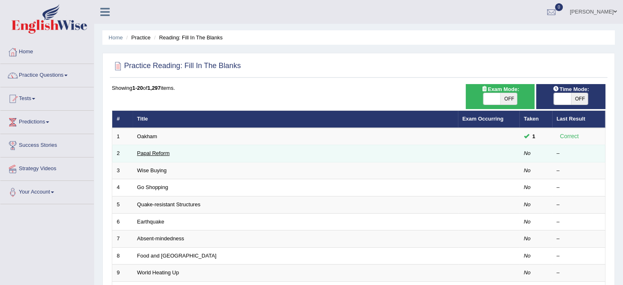
click at [151, 150] on link "Papal Reform" at bounding box center [153, 153] width 32 height 6
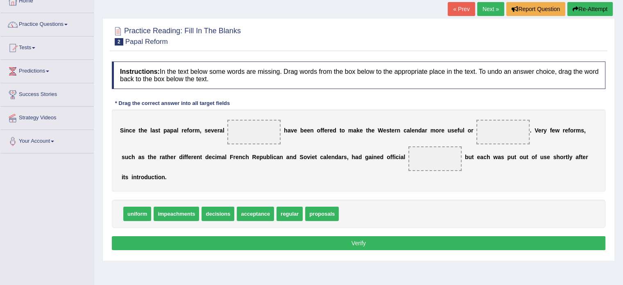
scroll to position [56, 0]
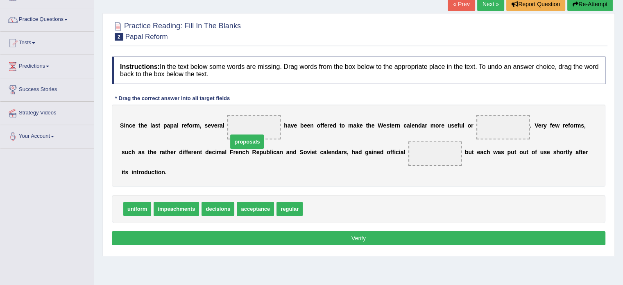
drag, startPoint x: 326, startPoint y: 198, endPoint x: 252, endPoint y: 130, distance: 99.8
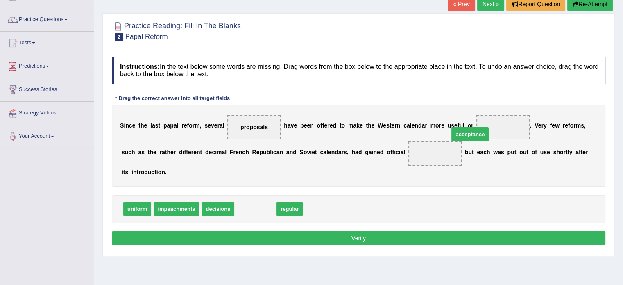
drag, startPoint x: 246, startPoint y: 198, endPoint x: 473, endPoint y: 126, distance: 238.2
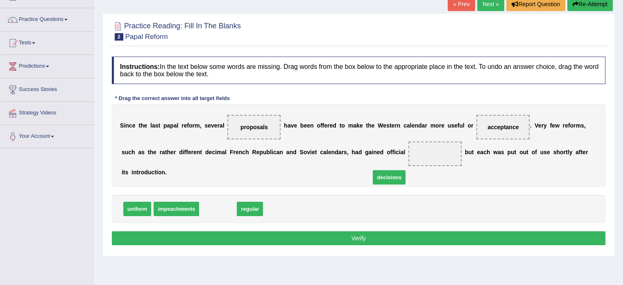
drag, startPoint x: 211, startPoint y: 191, endPoint x: 385, endPoint y: 157, distance: 176.7
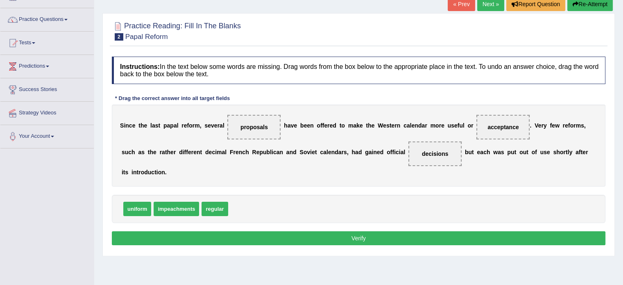
click at [156, 231] on button "Verify" at bounding box center [359, 238] width 494 height 14
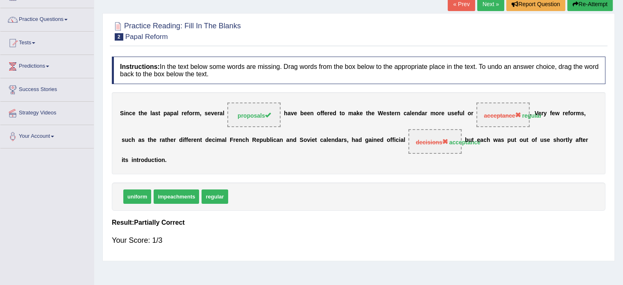
click at [156, 230] on div "Your Score: 1/3" at bounding box center [359, 240] width 494 height 20
click at [491, 6] on link "Next »" at bounding box center [490, 4] width 27 height 14
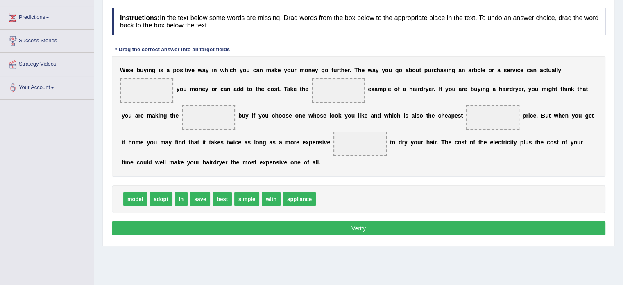
scroll to position [105, 0]
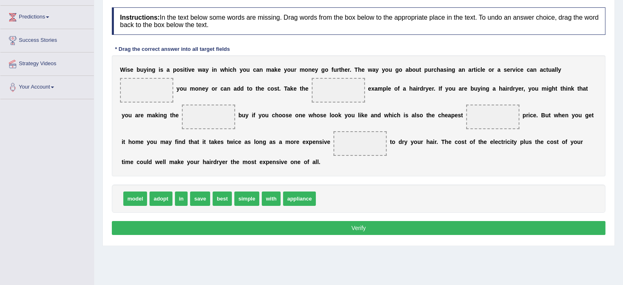
click at [212, 80] on div "W i s e b u y i n g i s a p o s i t i v e w a y i n w h i c h y o u c a n m a k…" at bounding box center [359, 115] width 494 height 121
click at [162, 176] on div "W i s e b u y i n g i s a p o s i t i v e w a y i n w h i c h y o u c a n m a k…" at bounding box center [359, 115] width 494 height 121
drag, startPoint x: 243, startPoint y: 211, endPoint x: 273, endPoint y: 92, distance: 122.7
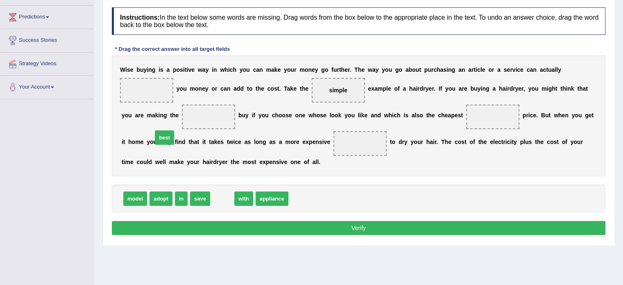
drag, startPoint x: 220, startPoint y: 215, endPoint x: 162, endPoint y: 154, distance: 84.1
click at [162, 145] on span "best" at bounding box center [164, 137] width 19 height 14
drag, startPoint x: 216, startPoint y: 213, endPoint x: 147, endPoint y: 140, distance: 100.0
click at [216, 176] on div "W i s e b u y i n g i s a p o s i t i v e w a y i n w h i c h y o u c a n m a k…" at bounding box center [359, 115] width 494 height 121
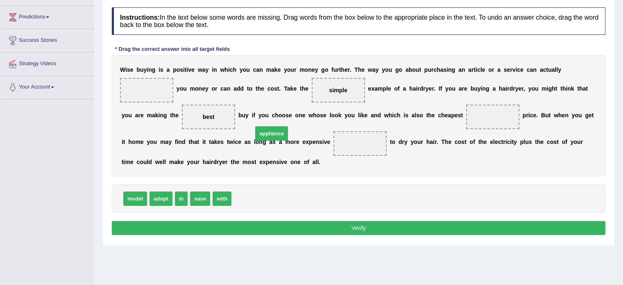
drag, startPoint x: 240, startPoint y: 213, endPoint x: 261, endPoint y: 147, distance: 69.7
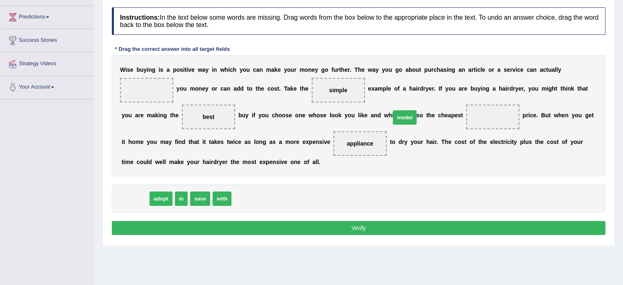
drag, startPoint x: 135, startPoint y: 211, endPoint x: 414, endPoint y: 130, distance: 290.7
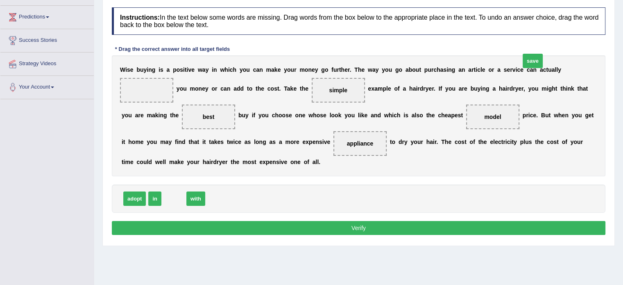
drag, startPoint x: 169, startPoint y: 213, endPoint x: 541, endPoint y: 75, distance: 396.0
drag, startPoint x: 328, startPoint y: 157, endPoint x: 348, endPoint y: 154, distance: 19.9
click at [348, 154] on div "W i s e b u y i n g i s a p o s i t i v e w a y i n w h i c h y o u c a n m a k…" at bounding box center [359, 115] width 494 height 121
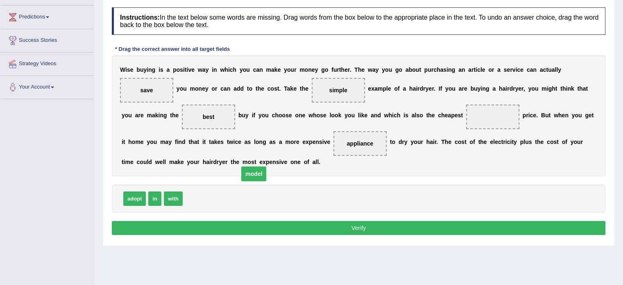
drag, startPoint x: 418, startPoint y: 131, endPoint x: 178, endPoint y: 188, distance: 247.3
click at [241, 181] on span "model" at bounding box center [253, 173] width 25 height 15
drag, startPoint x: 175, startPoint y: 214, endPoint x: 200, endPoint y: 212, distance: 24.6
drag, startPoint x: 411, startPoint y: 128, endPoint x: 205, endPoint y: 208, distance: 221.3
drag, startPoint x: 151, startPoint y: 211, endPoint x: 417, endPoint y: 132, distance: 277.8
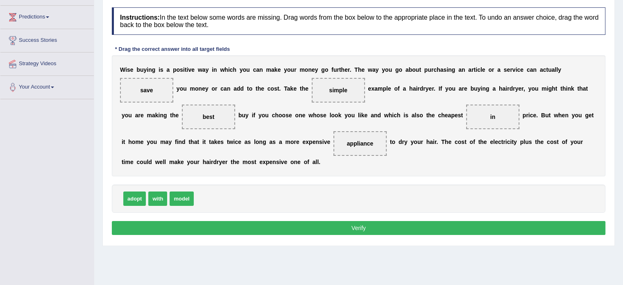
click at [214, 235] on button "Verify" at bounding box center [359, 228] width 494 height 14
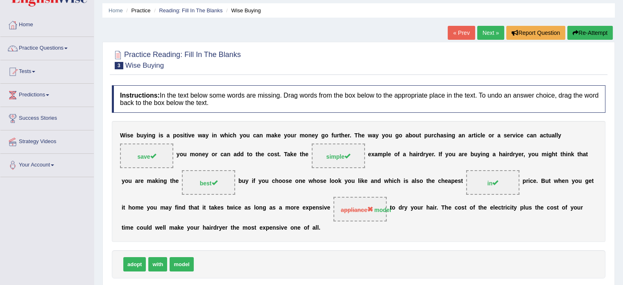
scroll to position [26, 0]
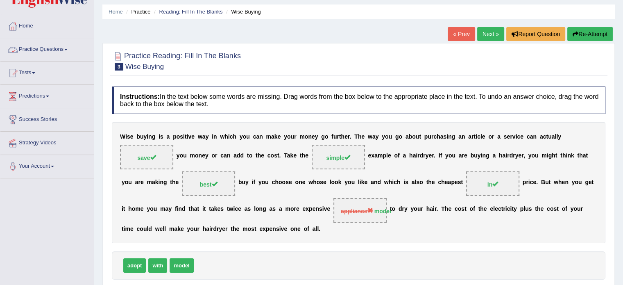
click at [32, 50] on link "Practice Questions" at bounding box center [46, 48] width 93 height 20
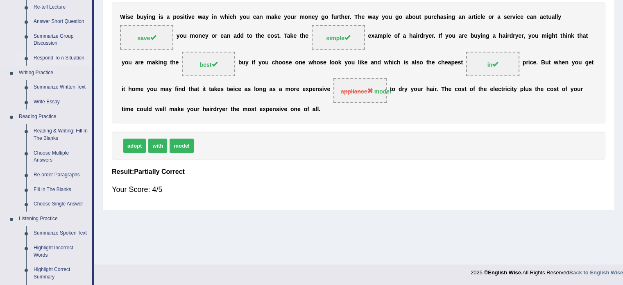
scroll to position [150, 0]
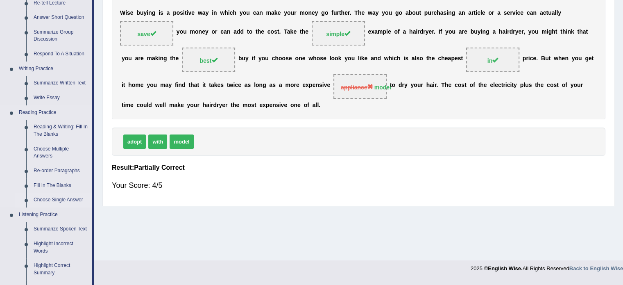
click at [50, 198] on link "Choose Single Answer" at bounding box center [61, 200] width 62 height 15
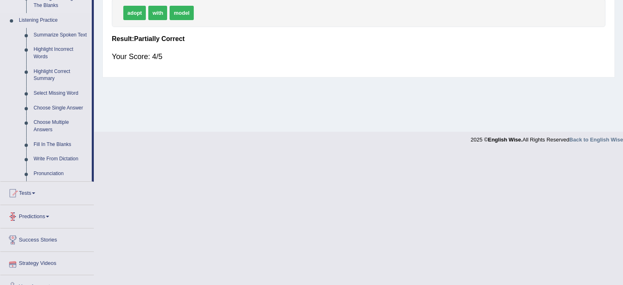
scroll to position [269, 0]
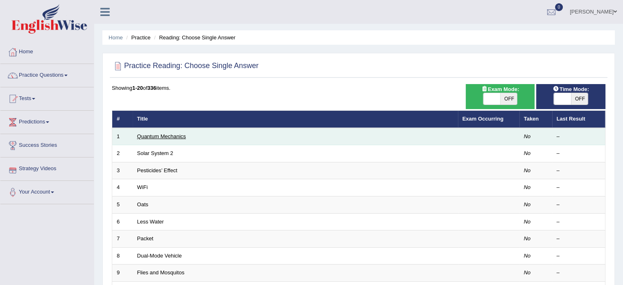
click at [150, 136] on link "Quantum Mechanics" at bounding box center [161, 136] width 49 height 6
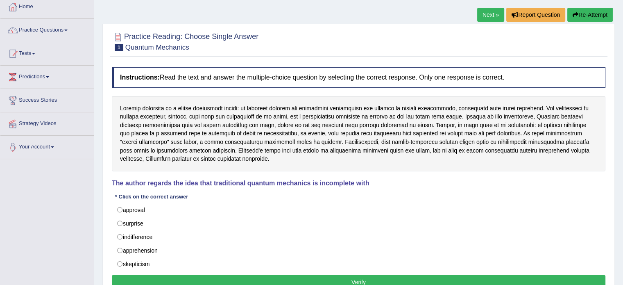
scroll to position [45, 0]
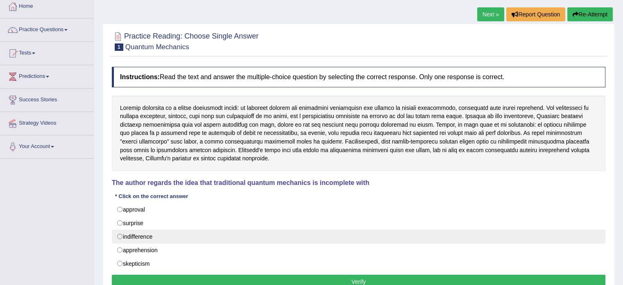
click at [143, 238] on label "indifference" at bounding box center [359, 237] width 494 height 14
radio input "true"
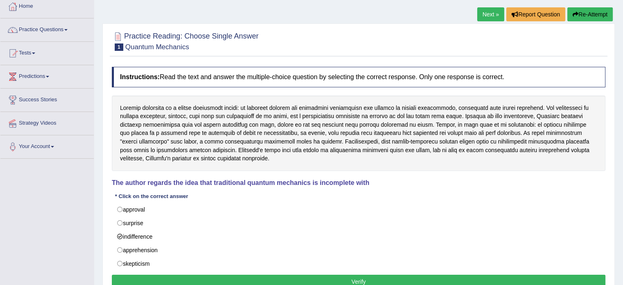
click at [133, 275] on button "Verify" at bounding box center [359, 282] width 494 height 14
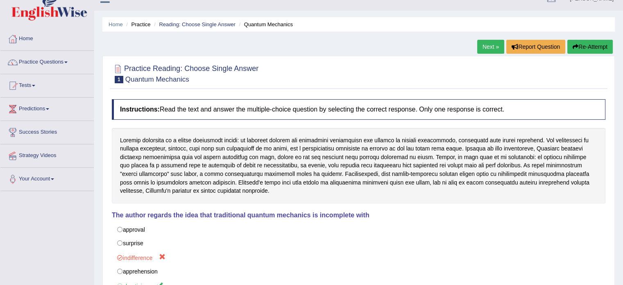
scroll to position [11, 0]
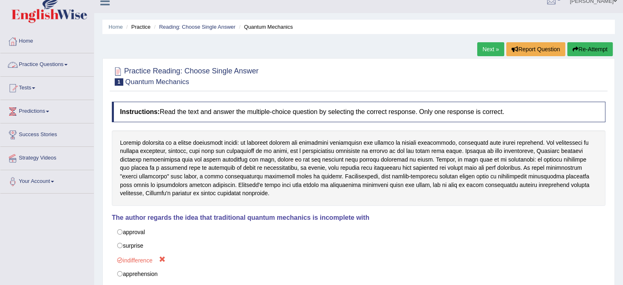
click at [62, 66] on link "Practice Questions" at bounding box center [46, 63] width 93 height 20
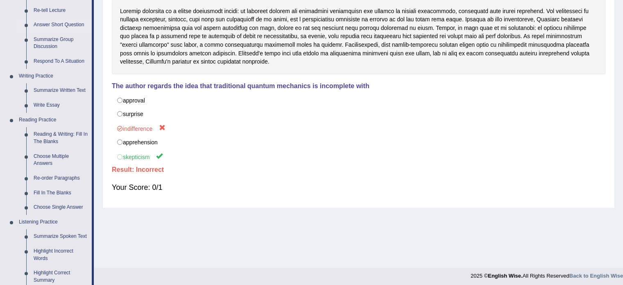
scroll to position [143, 0]
click at [43, 156] on link "Choose Multiple Answers" at bounding box center [61, 160] width 62 height 22
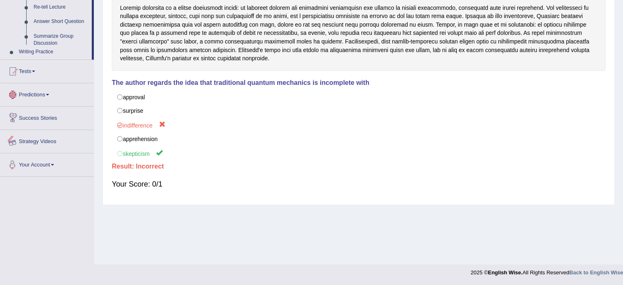
scroll to position [339, 0]
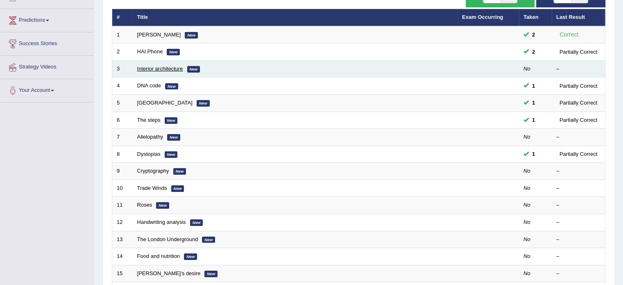
scroll to position [105, 0]
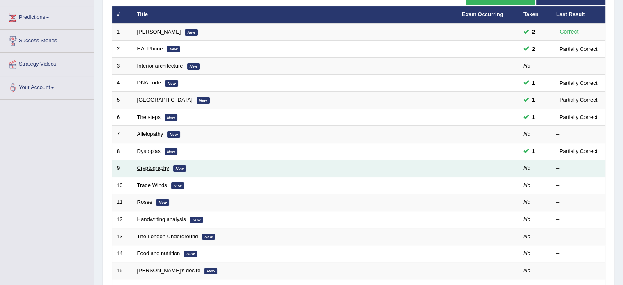
click at [151, 165] on link "Cryptography" at bounding box center [153, 168] width 32 height 6
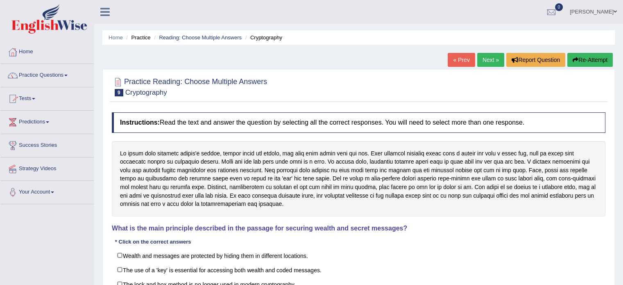
click at [61, 76] on link "Practice Questions" at bounding box center [46, 74] width 93 height 20
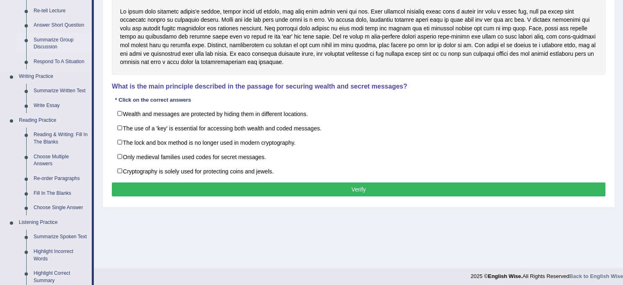
scroll to position [142, 0]
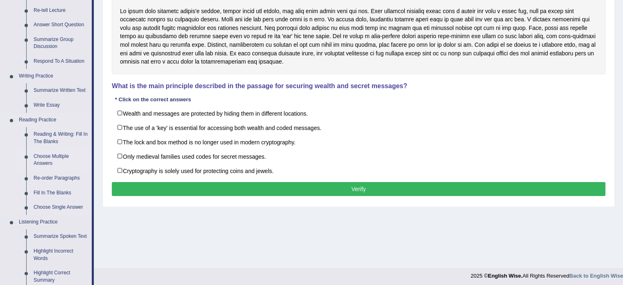
click at [44, 156] on link "Choose Multiple Answers" at bounding box center [61, 160] width 62 height 22
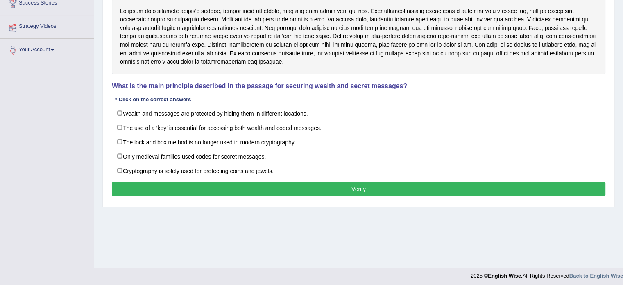
scroll to position [145, 0]
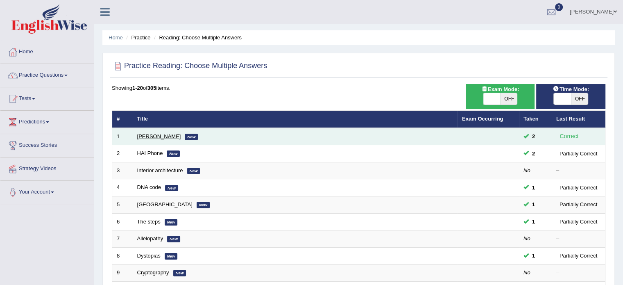
click at [149, 133] on link "Damian Scarf" at bounding box center [159, 136] width 44 height 6
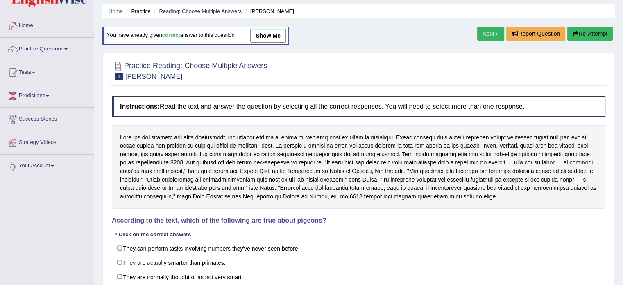
scroll to position [12, 0]
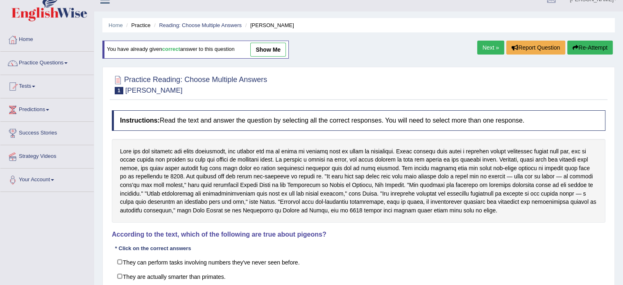
click at [278, 44] on link "show me" at bounding box center [268, 50] width 36 height 14
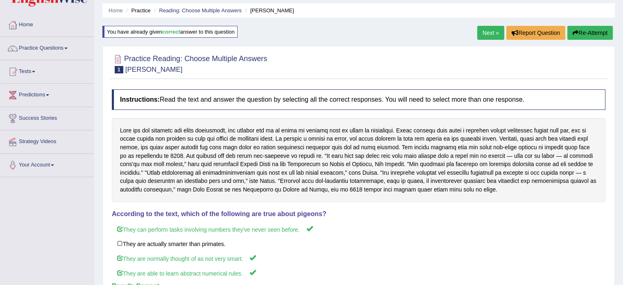
scroll to position [19, 0]
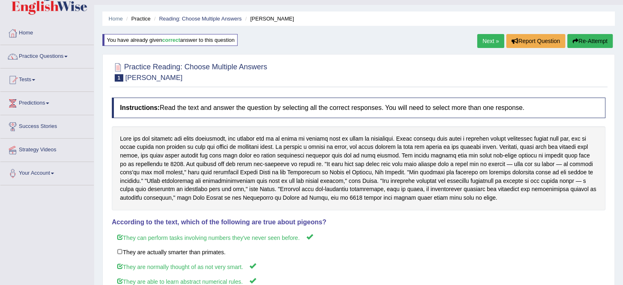
click at [486, 44] on link "Next »" at bounding box center [490, 41] width 27 height 14
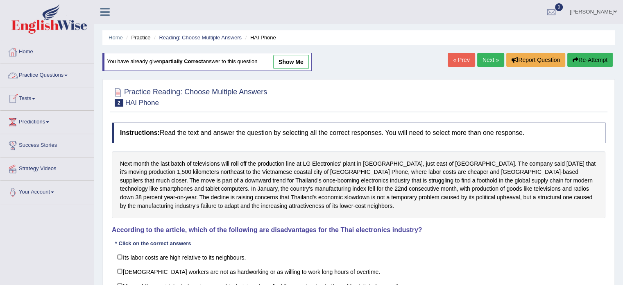
click at [36, 95] on link "Tests" at bounding box center [46, 97] width 93 height 20
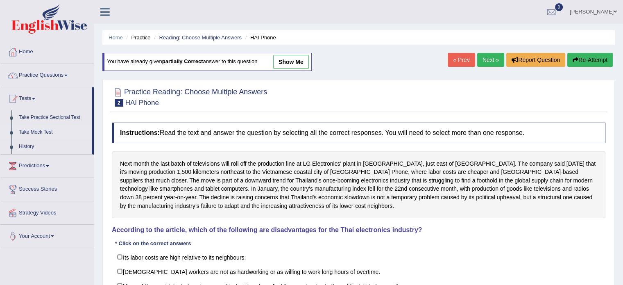
click at [20, 130] on link "Take Mock Test" at bounding box center [53, 132] width 77 height 15
